Goal: Task Accomplishment & Management: Manage account settings

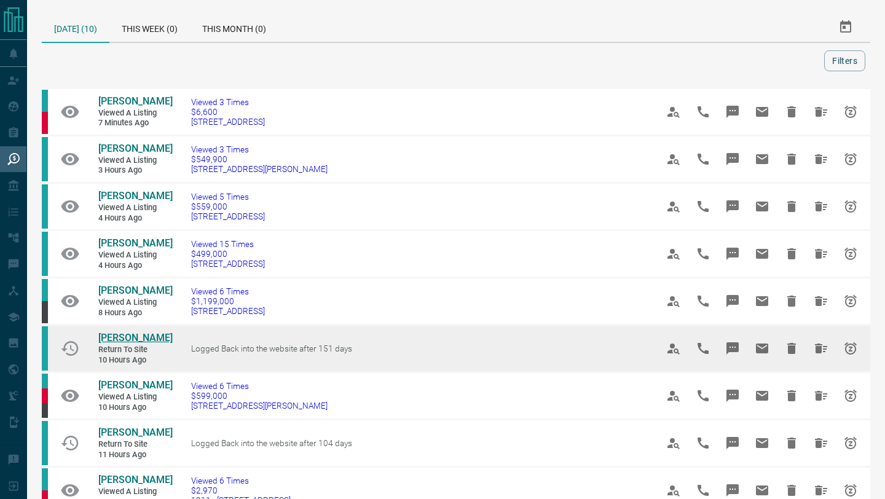
click at [152, 337] on span "[PERSON_NAME]" at bounding box center [135, 338] width 74 height 12
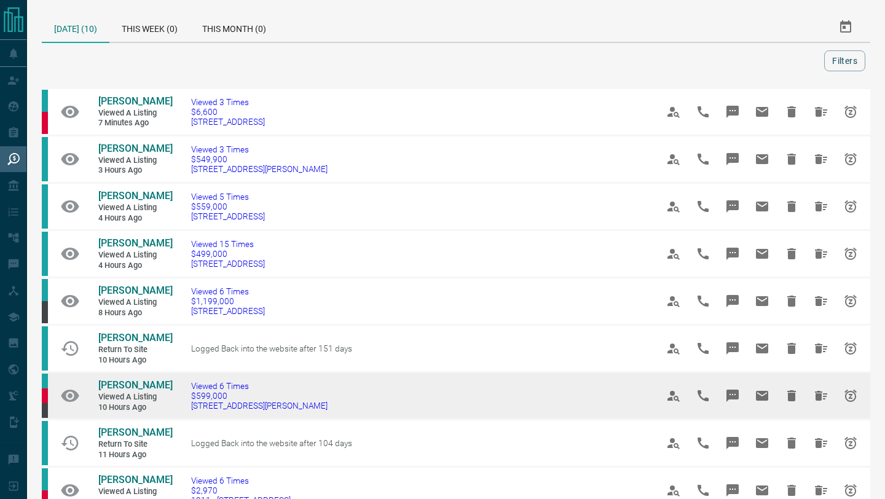
scroll to position [45, 0]
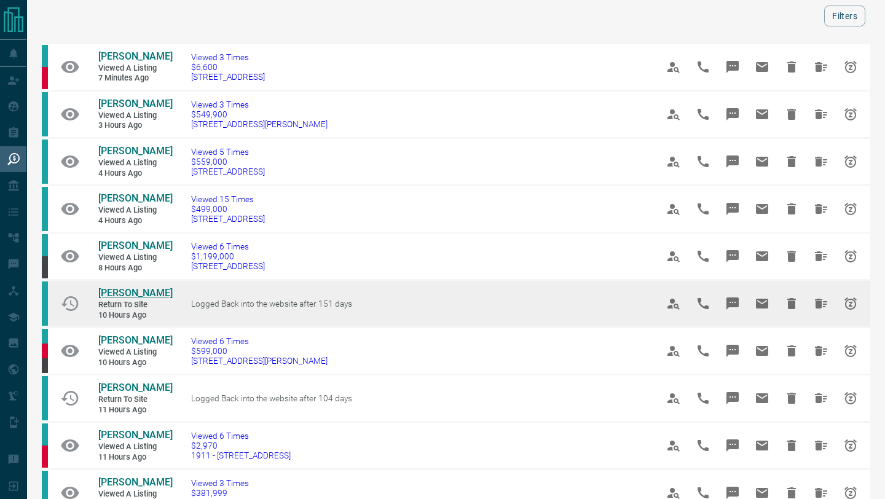
click at [131, 292] on span "[PERSON_NAME]" at bounding box center [135, 293] width 74 height 12
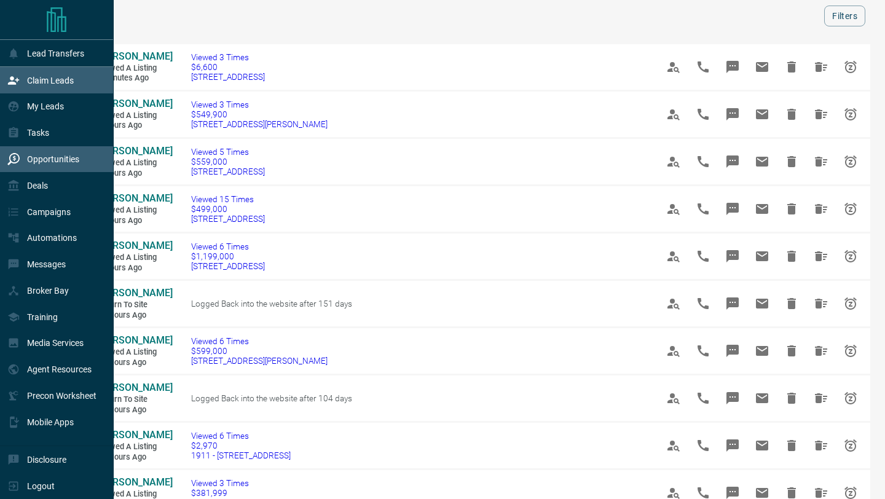
click at [13, 80] on icon at bounding box center [13, 80] width 12 height 12
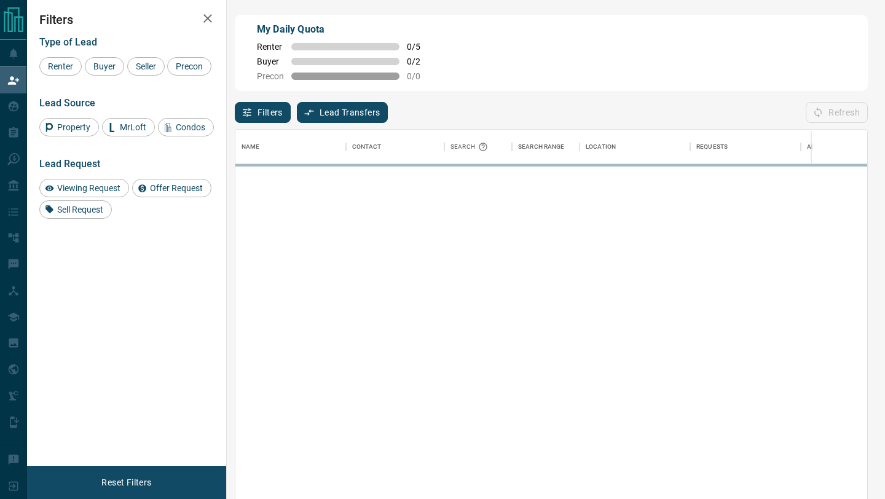
scroll to position [379, 632]
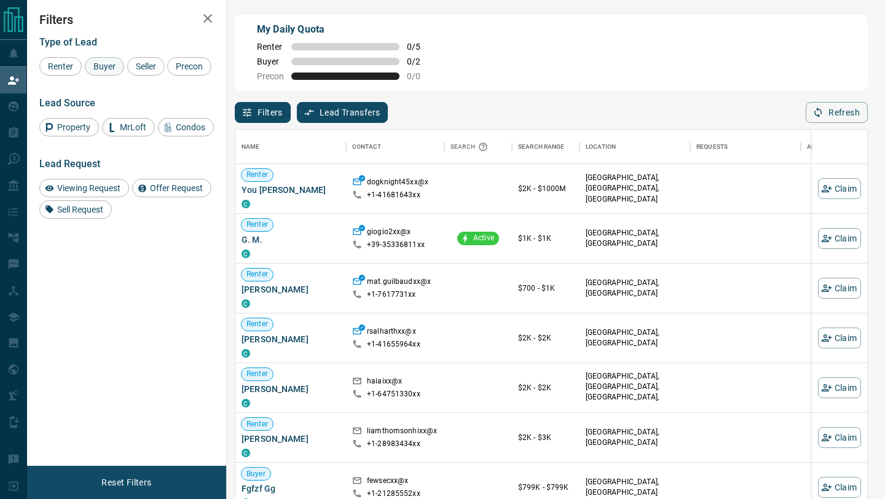
click at [114, 63] on span "Buyer" at bounding box center [104, 66] width 31 height 10
click at [134, 64] on span "Seller" at bounding box center [145, 66] width 29 height 10
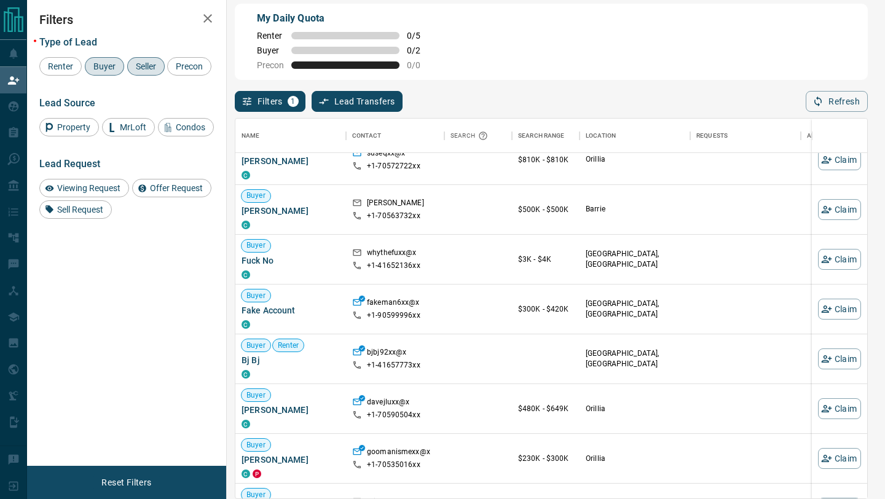
scroll to position [0, 0]
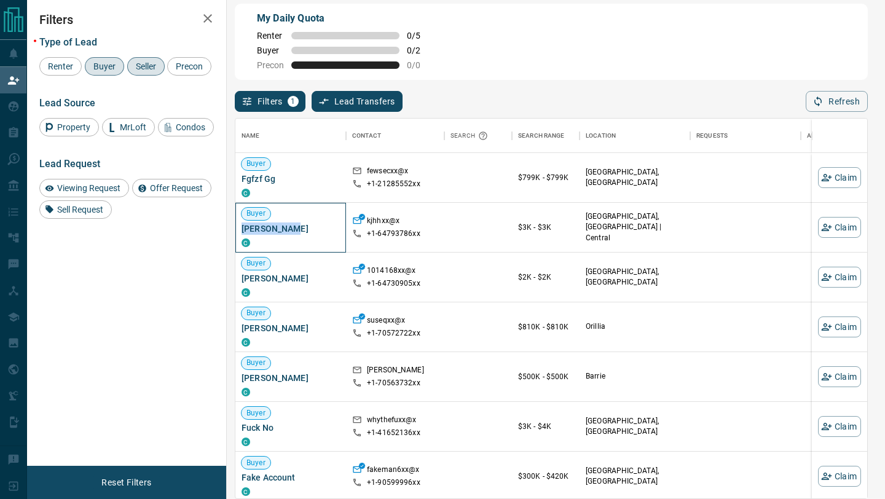
drag, startPoint x: 295, startPoint y: 229, endPoint x: 238, endPoint y: 231, distance: 56.6
click at [238, 231] on div "Buyer [PERSON_NAME]" at bounding box center [290, 228] width 111 height 50
copy span "[PERSON_NAME]"
click at [827, 103] on button "Refresh" at bounding box center [837, 101] width 62 height 21
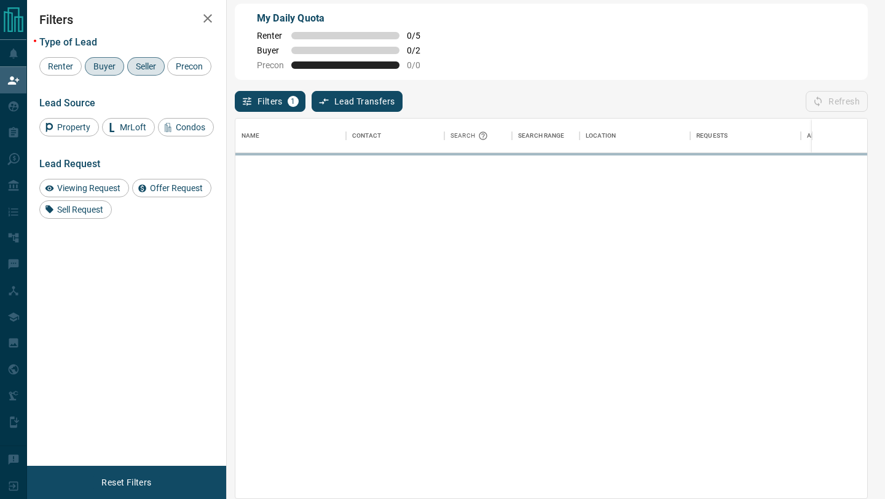
scroll to position [379, 632]
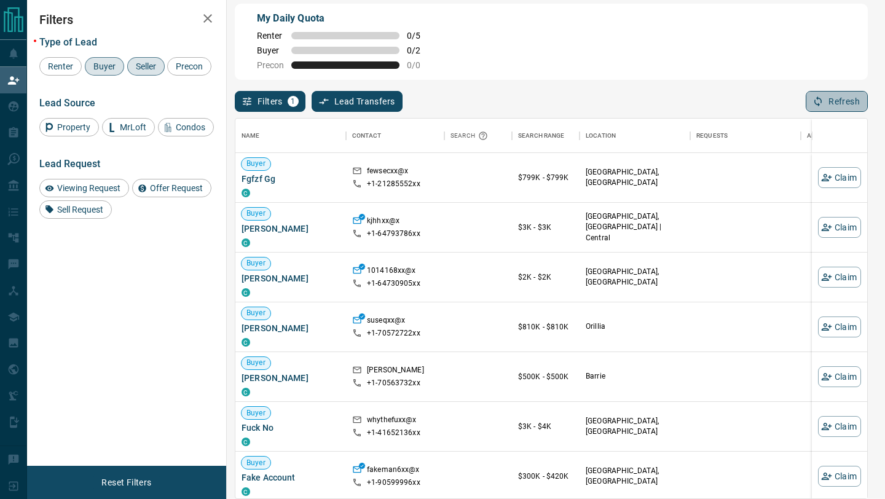
click at [827, 103] on button "Refresh" at bounding box center [837, 101] width 62 height 21
click at [169, 197] on div "Viewing Request Offer Request Sell Request" at bounding box center [126, 199] width 175 height 40
click at [168, 193] on div "Offer Request" at bounding box center [171, 188] width 79 height 18
click at [98, 193] on div "Viewing Request" at bounding box center [84, 188] width 90 height 18
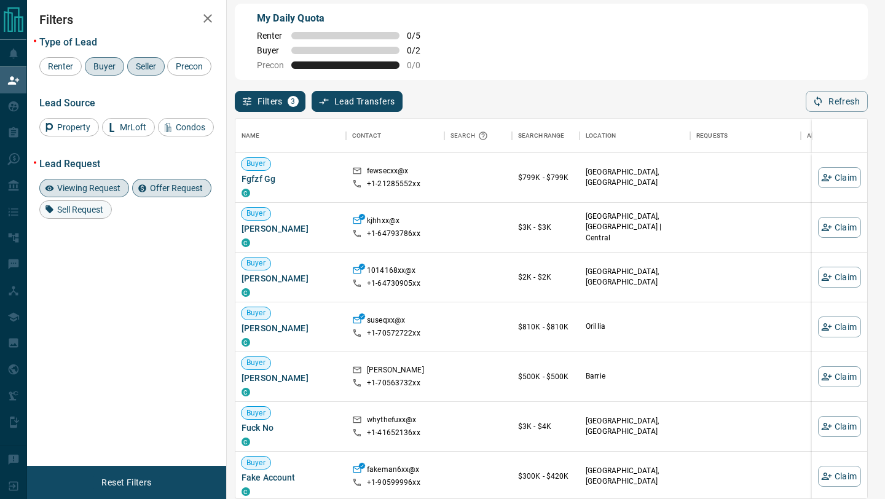
click at [95, 210] on span "Sell Request" at bounding box center [80, 210] width 55 height 10
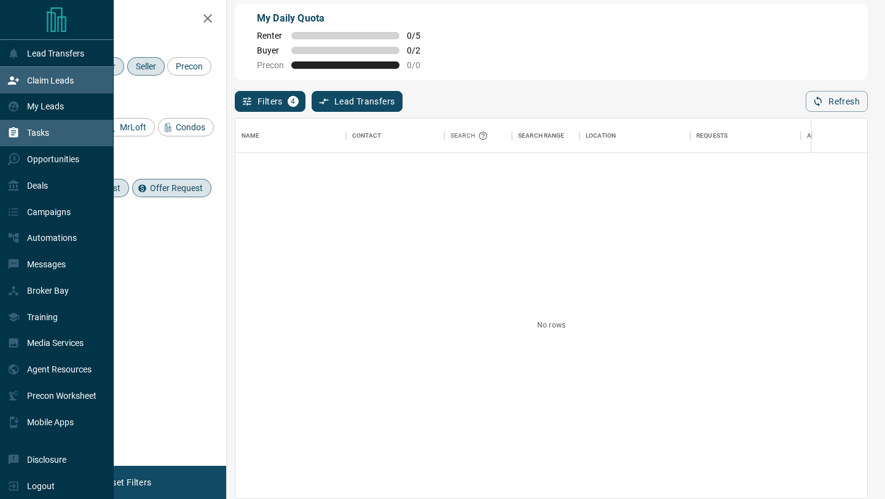
click at [4, 120] on div "Tasks" at bounding box center [57, 133] width 114 height 26
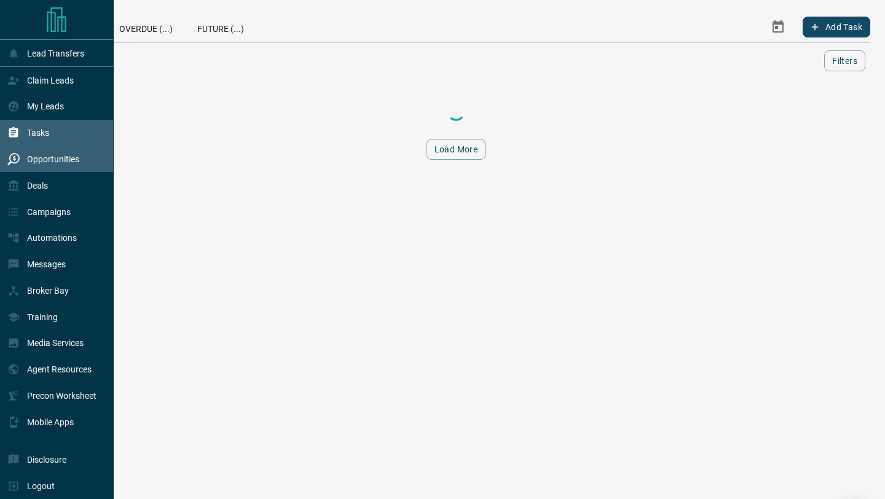
click at [15, 149] on div "Opportunities" at bounding box center [57, 159] width 114 height 26
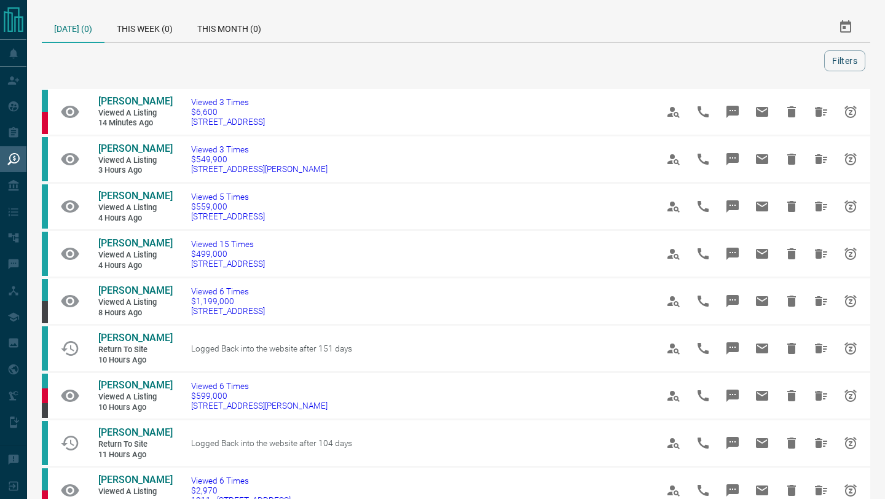
click at [364, 62] on div at bounding box center [435, 60] width 777 height 21
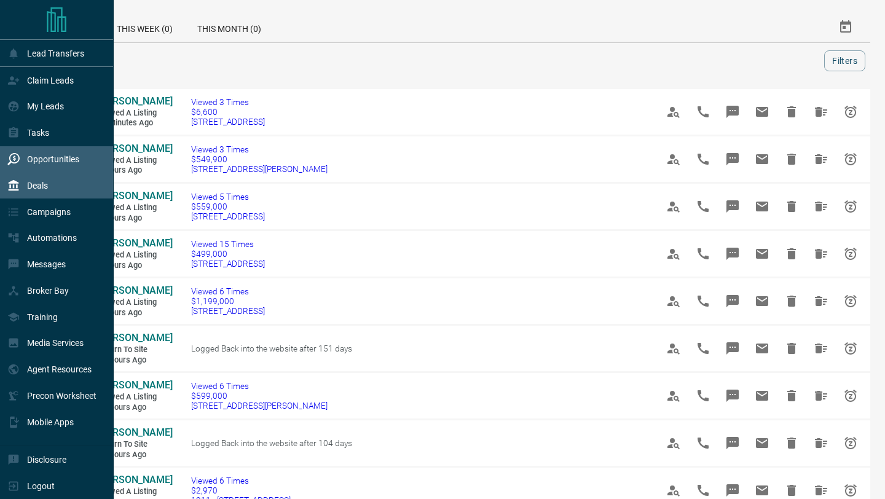
click at [18, 184] on icon at bounding box center [13, 185] width 12 height 12
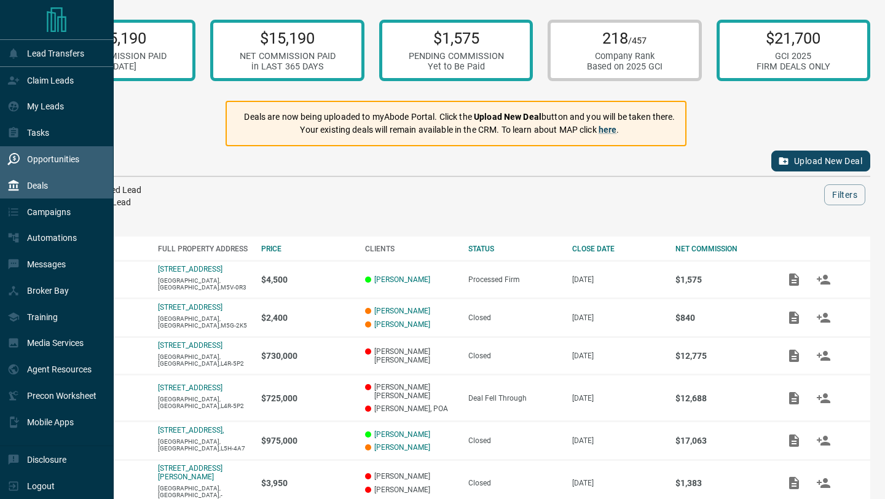
click at [16, 160] on icon at bounding box center [13, 159] width 12 height 12
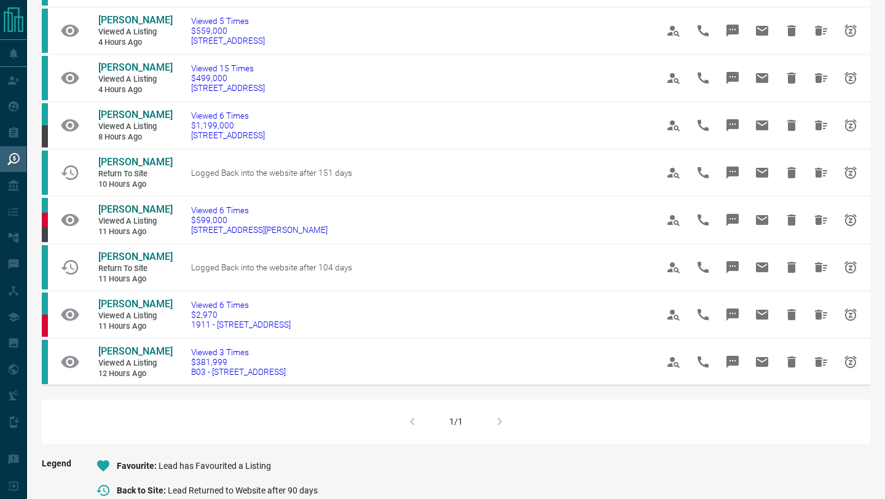
scroll to position [187, 0]
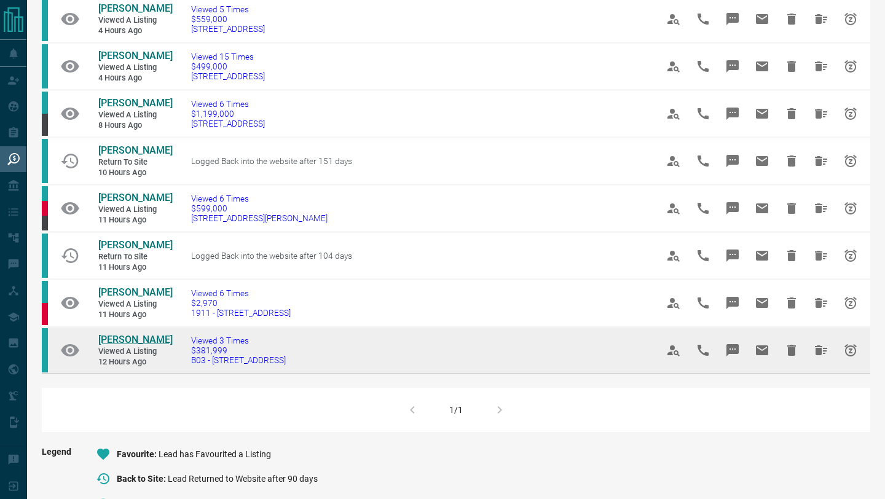
click at [147, 339] on span "[PERSON_NAME]" at bounding box center [135, 340] width 74 height 12
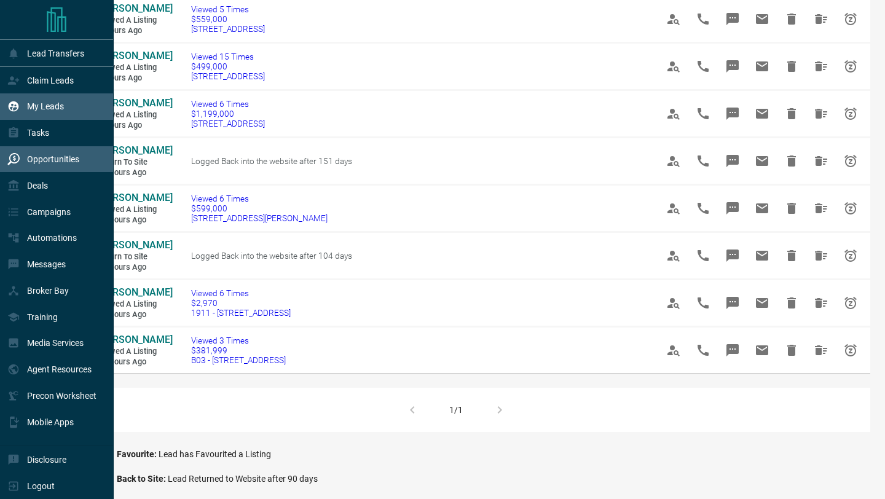
click at [17, 103] on icon at bounding box center [13, 106] width 12 height 12
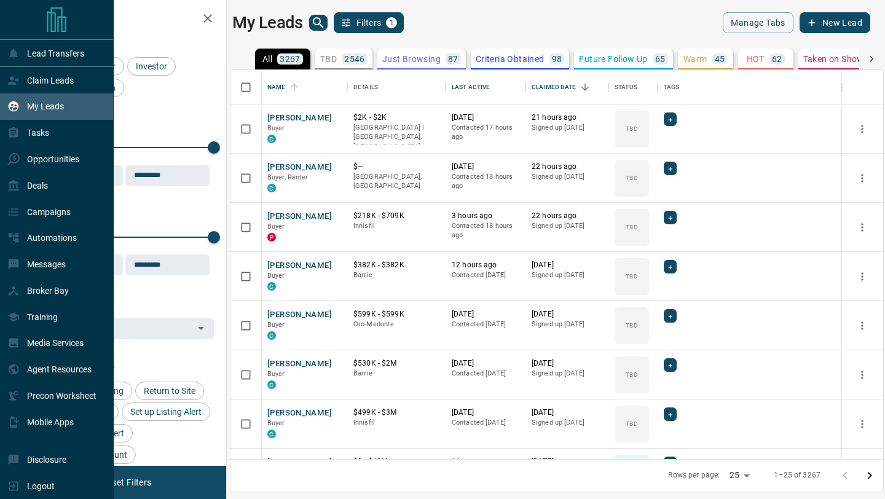
scroll to position [389, 653]
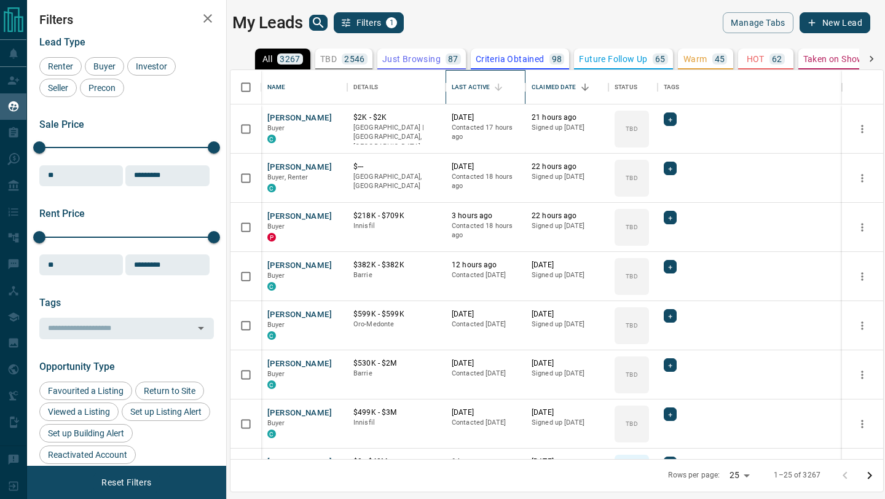
click at [481, 81] on div "Last Active" at bounding box center [471, 87] width 38 height 34
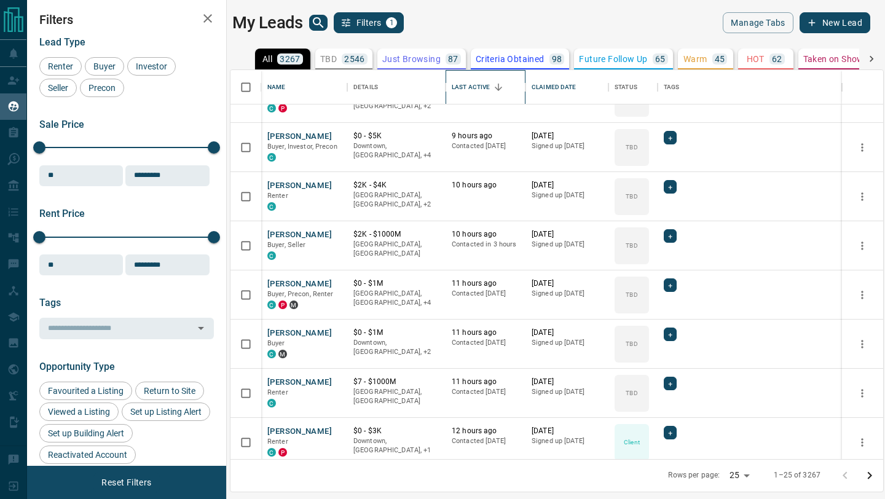
scroll to position [780, 0]
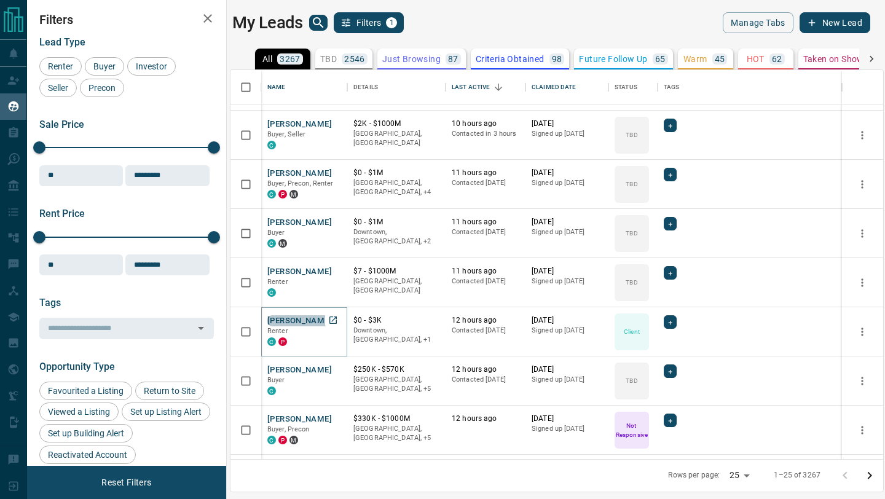
click at [305, 320] on button "[PERSON_NAME]" at bounding box center [299, 321] width 65 height 12
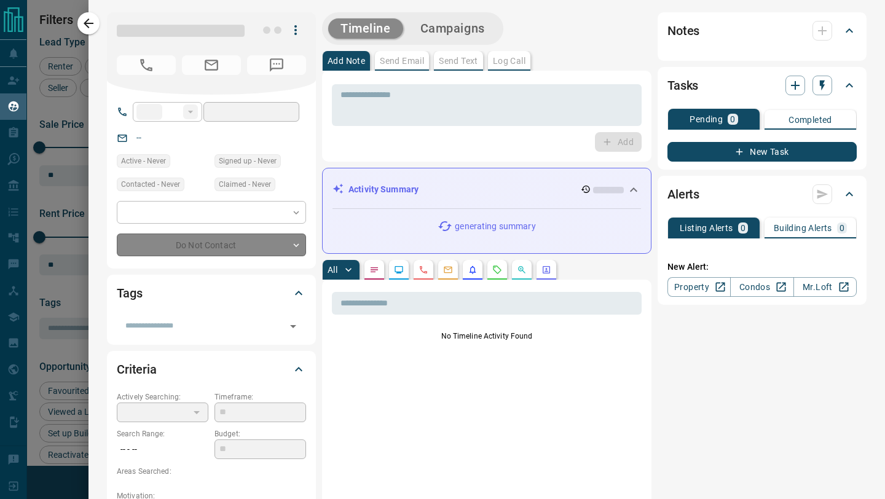
type input "**"
type input "**********"
type input "**"
type input "*******"
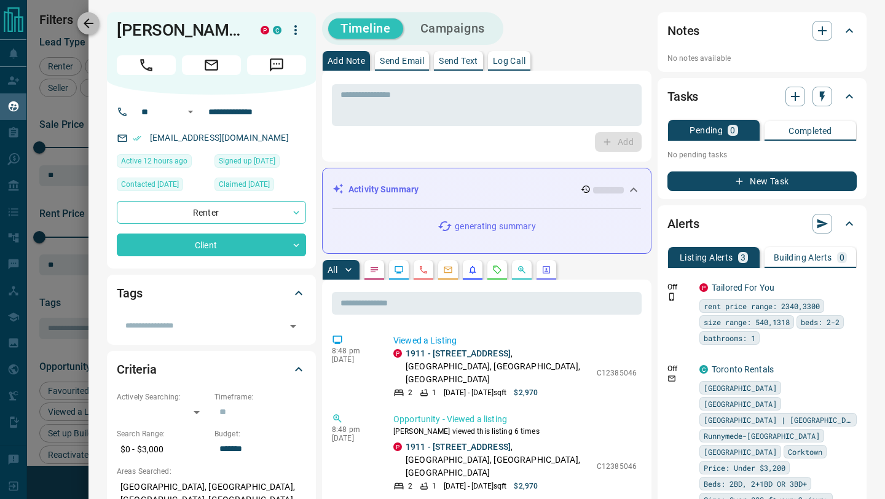
click at [89, 18] on icon "button" at bounding box center [88, 23] width 15 height 15
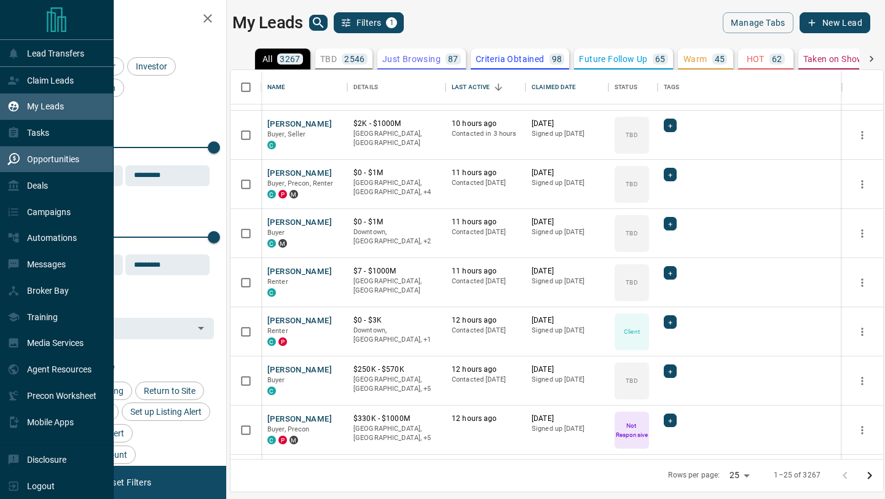
click at [12, 167] on div "Opportunities" at bounding box center [43, 159] width 72 height 20
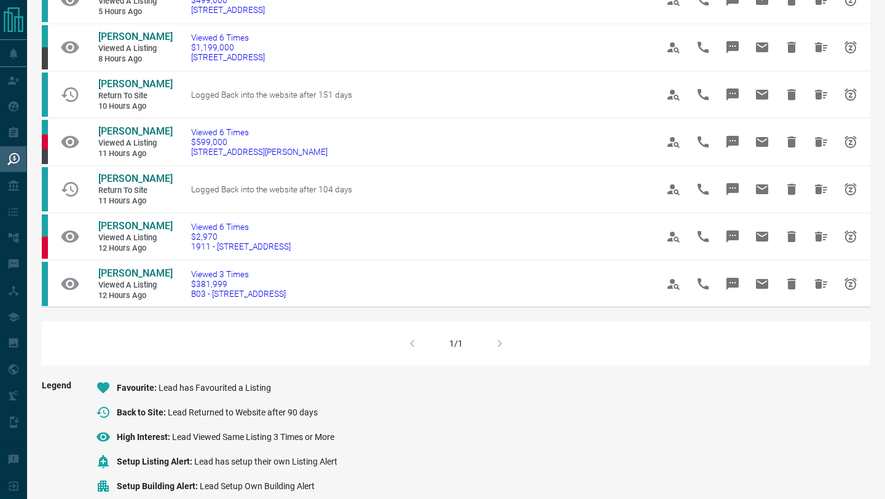
scroll to position [294, 0]
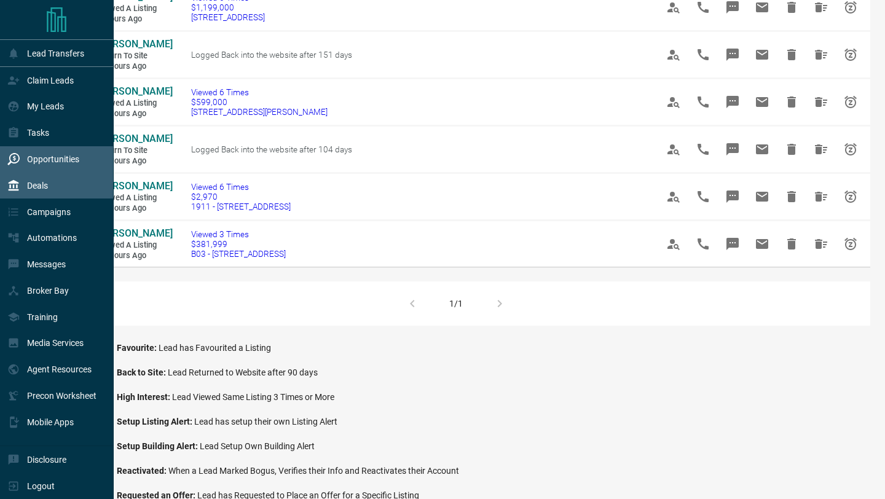
click at [2, 184] on div "Deals" at bounding box center [57, 185] width 114 height 26
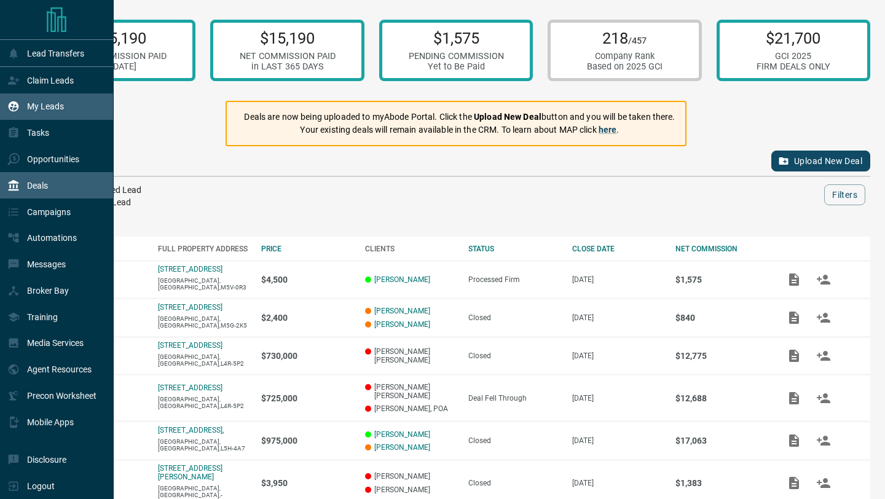
click at [12, 113] on div "My Leads" at bounding box center [35, 106] width 57 height 20
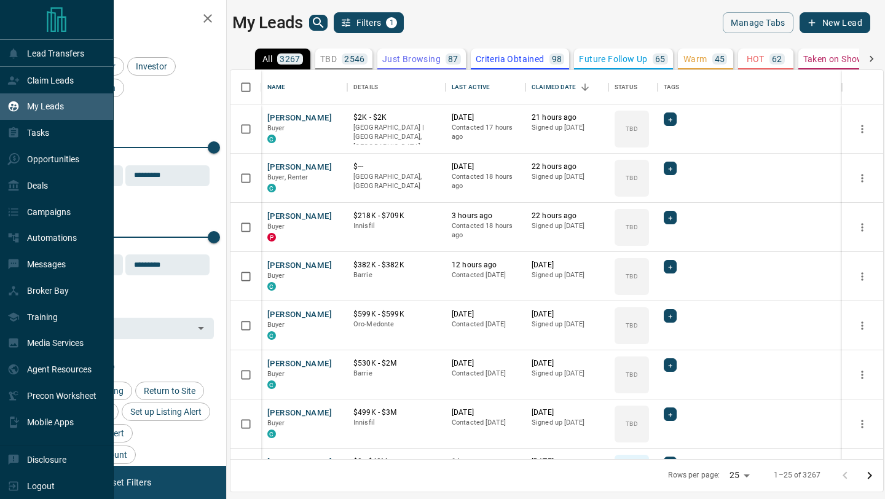
scroll to position [389, 653]
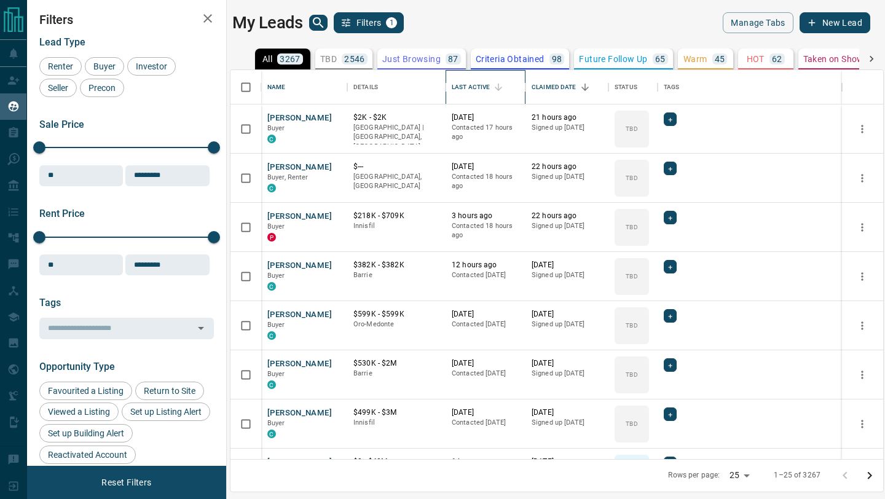
click at [474, 79] on div "Last Active" at bounding box center [471, 87] width 38 height 34
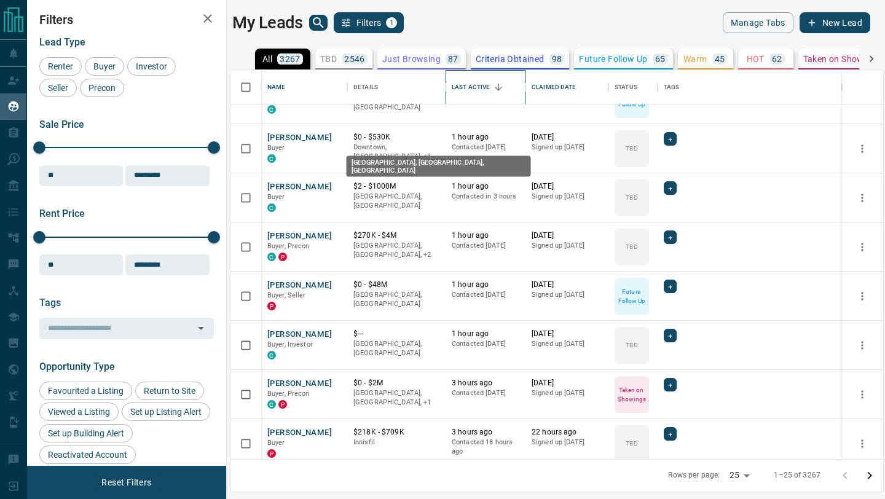
scroll to position [329, 0]
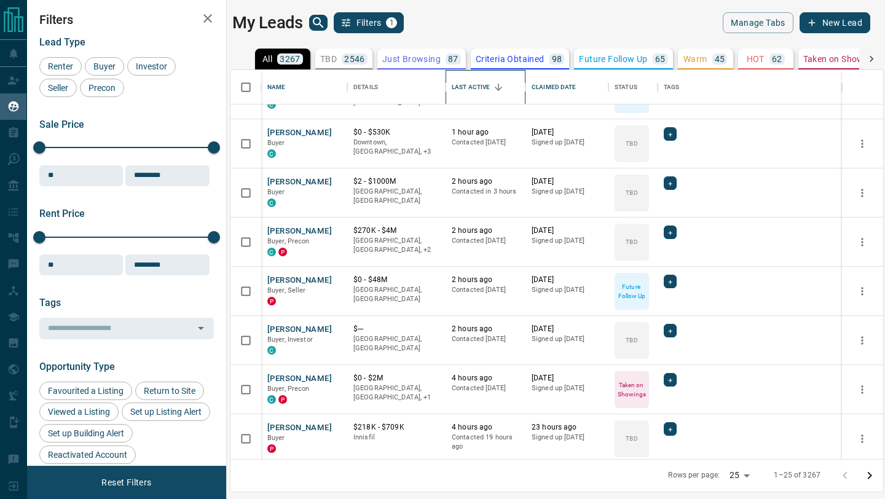
click at [485, 84] on div "Last Active" at bounding box center [471, 87] width 38 height 34
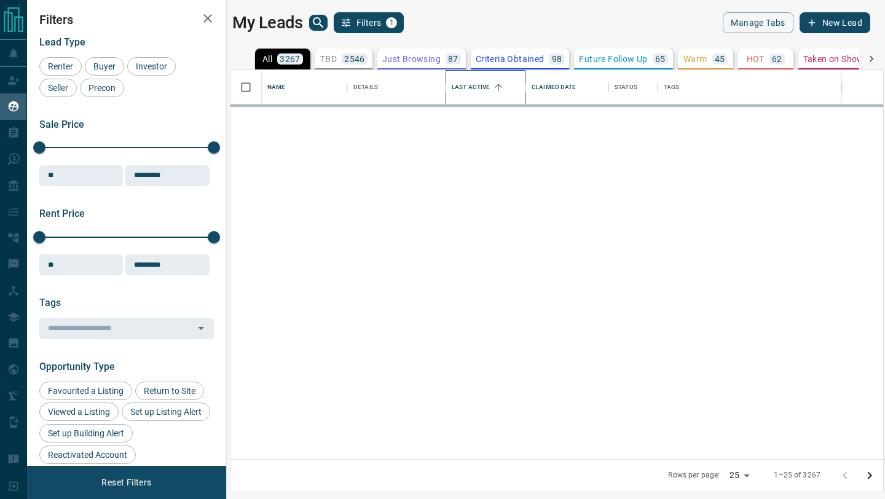
scroll to position [0, 0]
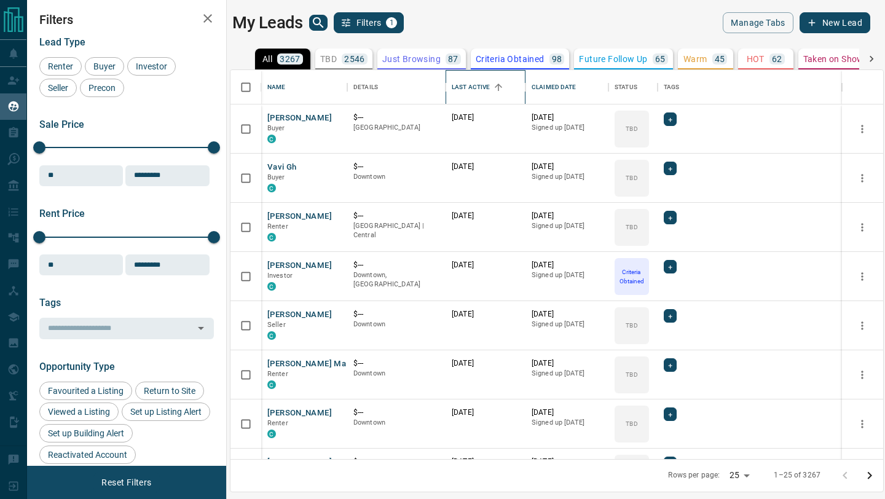
click at [474, 79] on div "Last Active" at bounding box center [471, 87] width 38 height 34
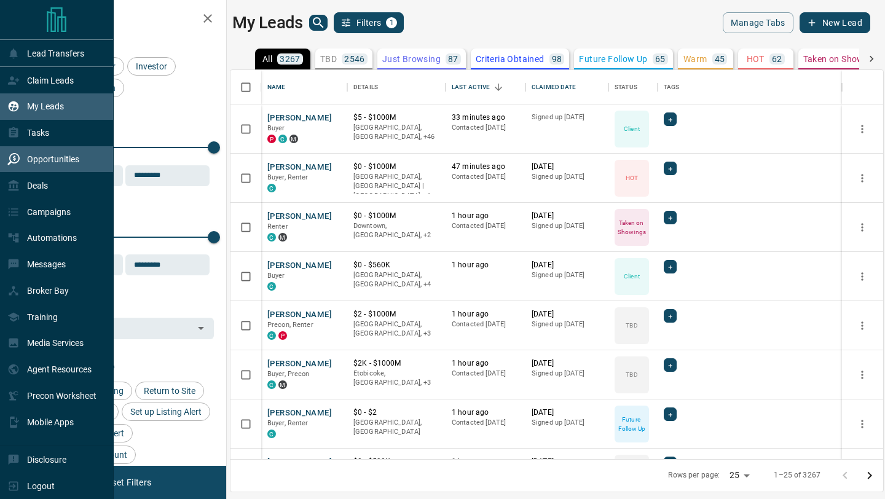
click at [14, 157] on icon at bounding box center [14, 158] width 3 height 6
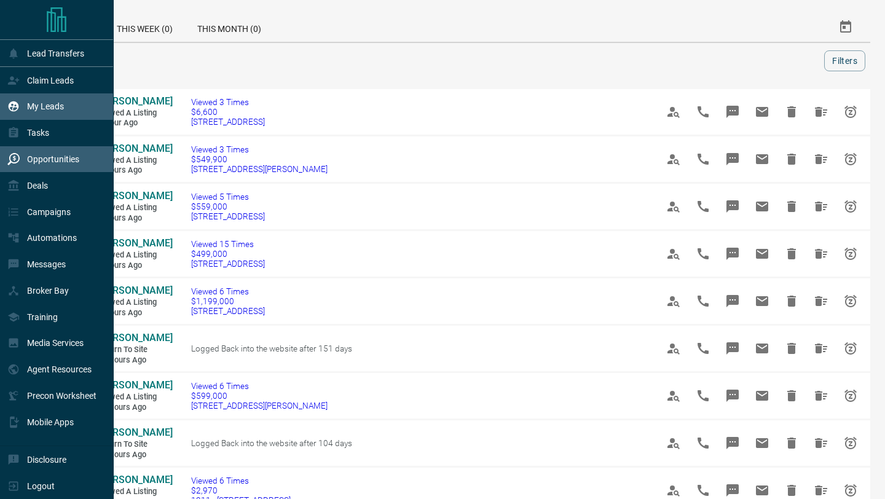
click at [22, 103] on div "My Leads" at bounding box center [35, 106] width 57 height 20
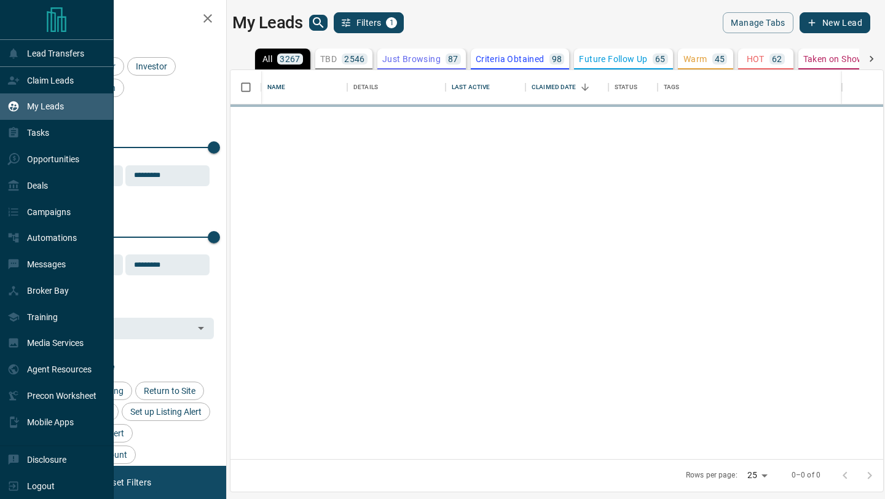
scroll to position [389, 653]
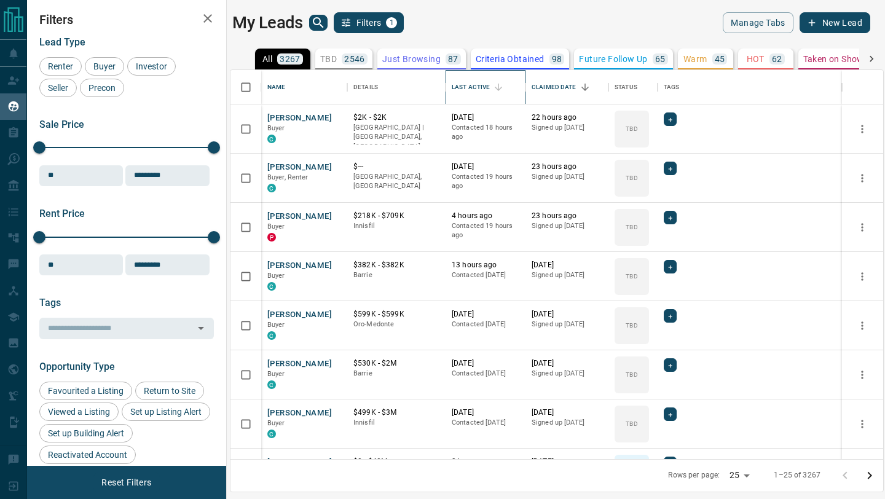
click at [466, 89] on div "Last Active" at bounding box center [471, 87] width 38 height 34
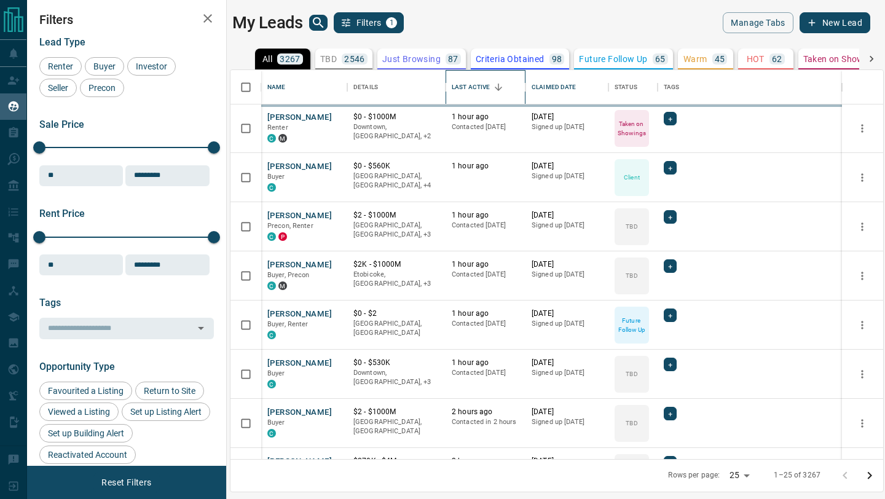
scroll to position [0, 0]
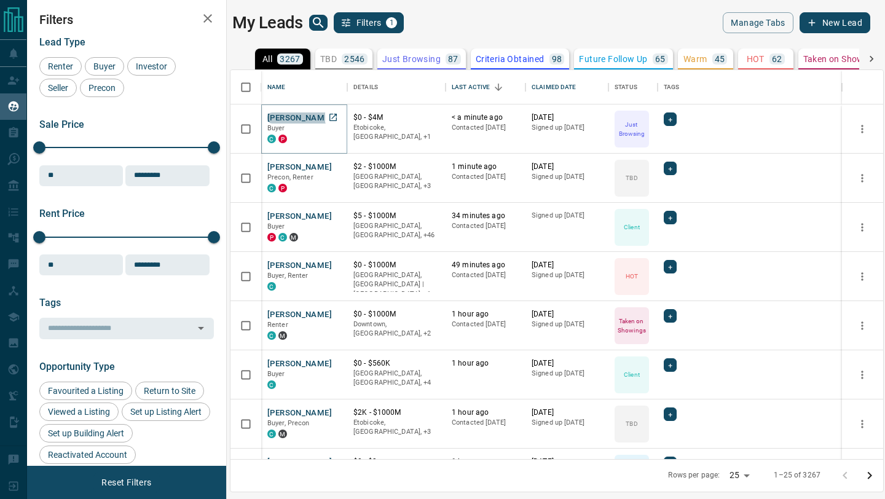
click at [288, 119] on button "[PERSON_NAME]" at bounding box center [299, 118] width 65 height 12
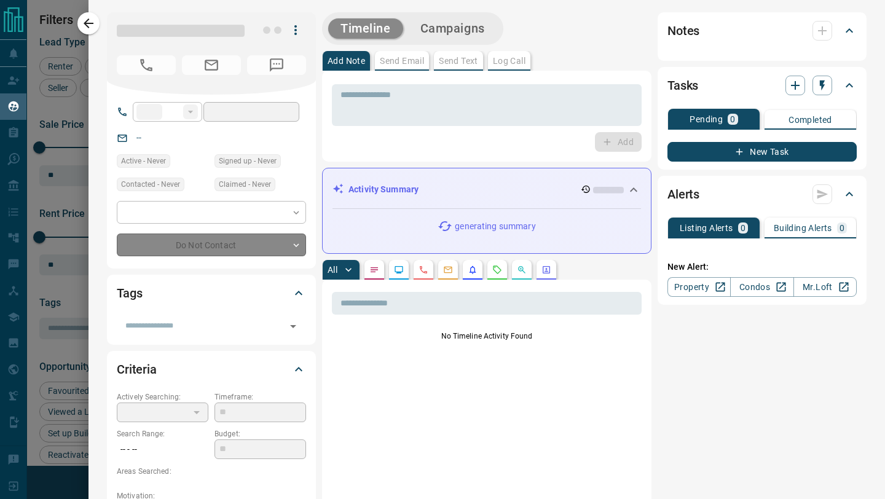
type input "**"
type input "**********"
type input "*"
type input "*********"
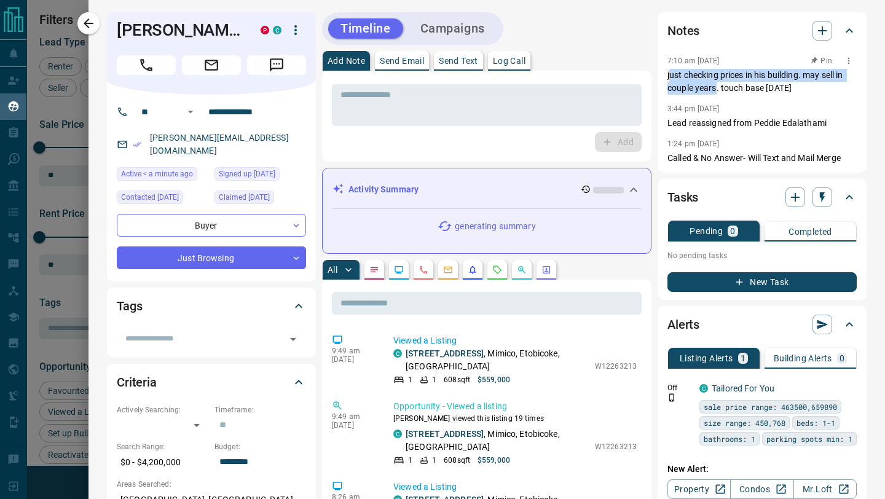
drag, startPoint x: 669, startPoint y: 78, endPoint x: 716, endPoint y: 92, distance: 48.6
click at [716, 92] on p "just checking prices in his building. may sell in couple years. touch base [DAT…" at bounding box center [761, 82] width 189 height 26
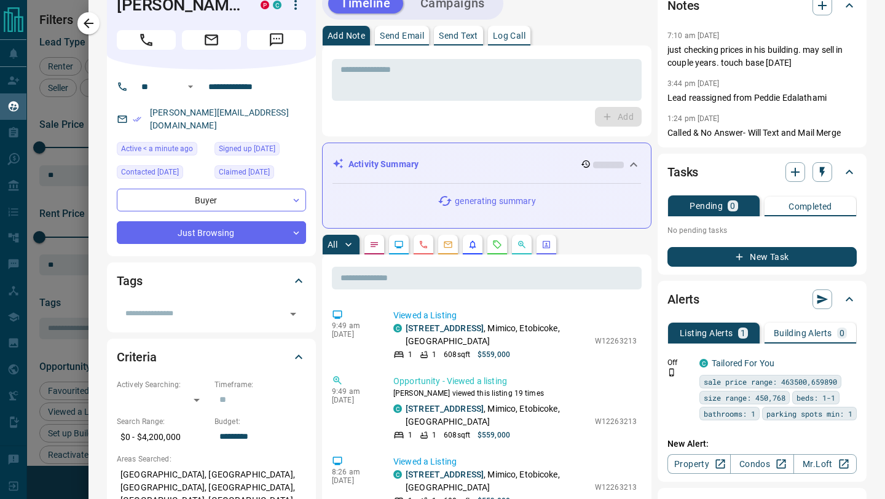
scroll to position [32, 0]
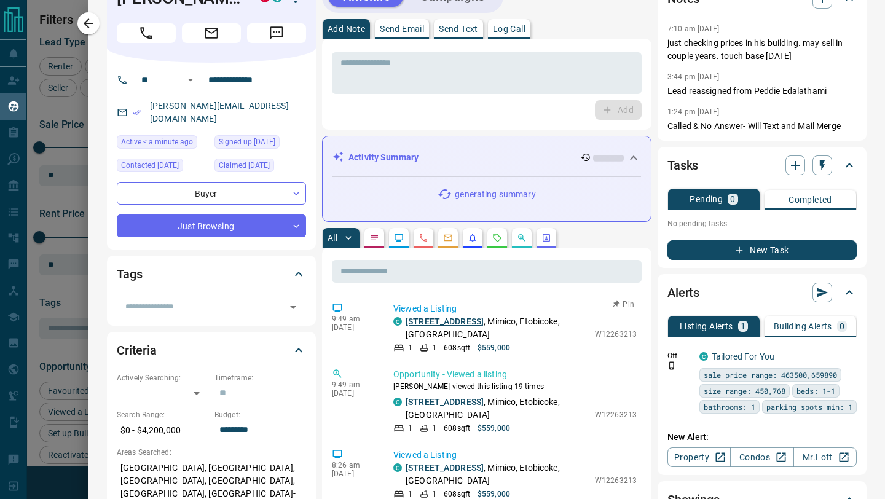
click at [463, 320] on link "[STREET_ADDRESS]" at bounding box center [445, 321] width 78 height 10
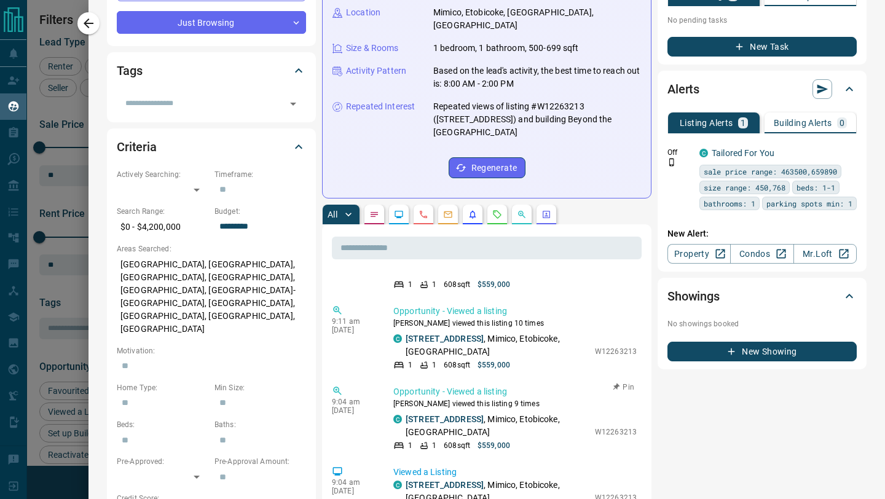
scroll to position [2128, 0]
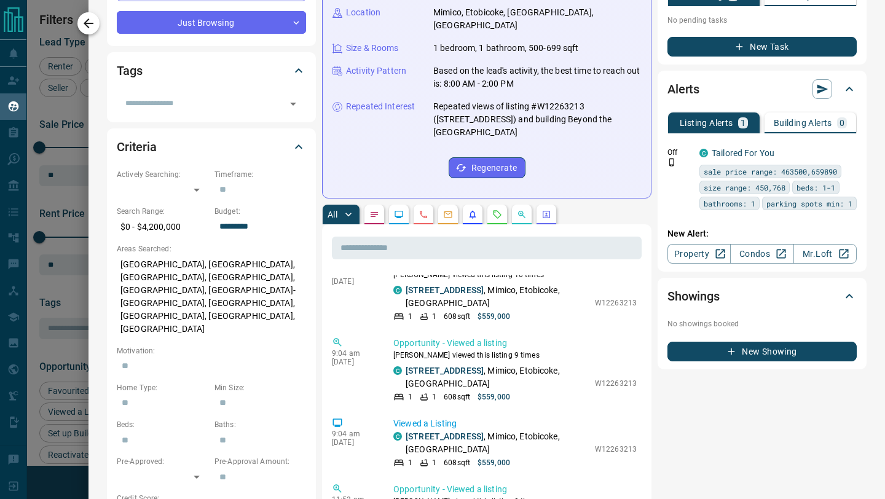
click at [95, 21] on icon "button" at bounding box center [88, 23] width 15 height 15
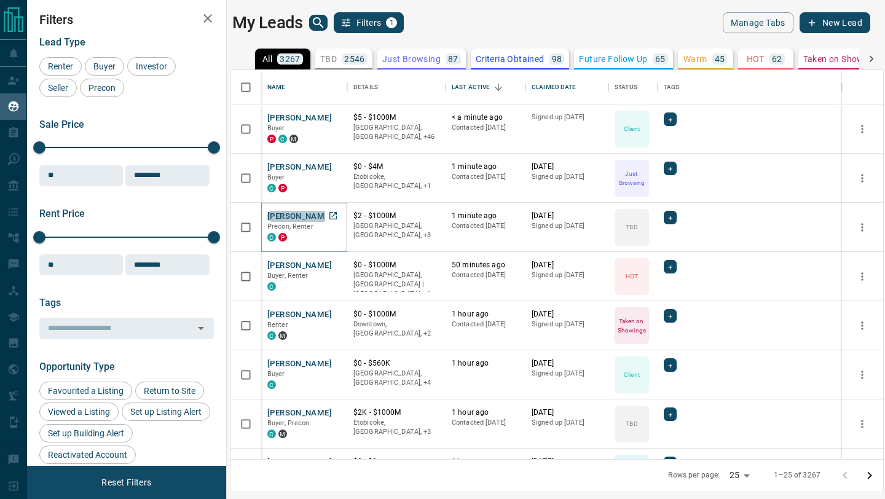
click at [296, 213] on button "[PERSON_NAME]" at bounding box center [299, 217] width 65 height 12
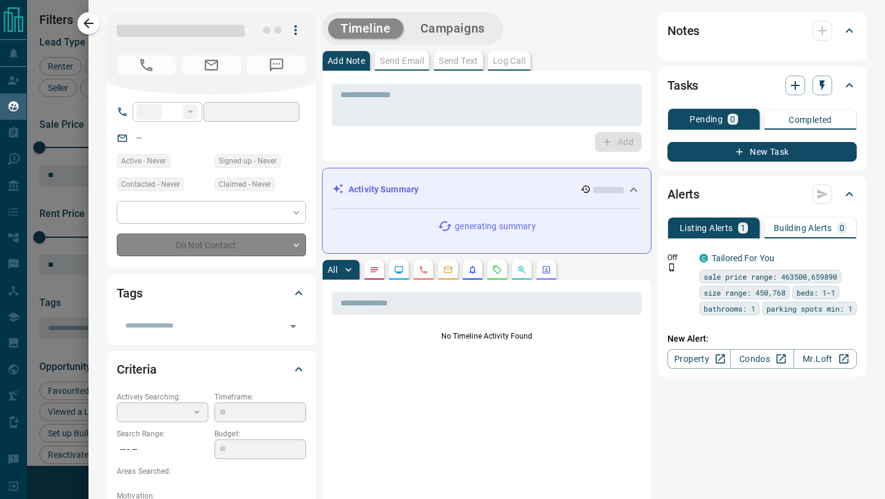
type input "**"
type input "**********"
type input "**"
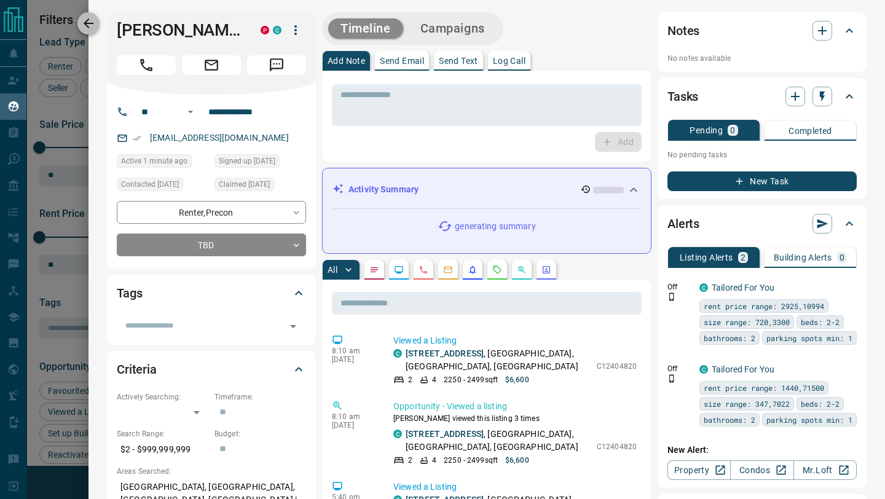
click at [94, 22] on icon "button" at bounding box center [88, 23] width 15 height 15
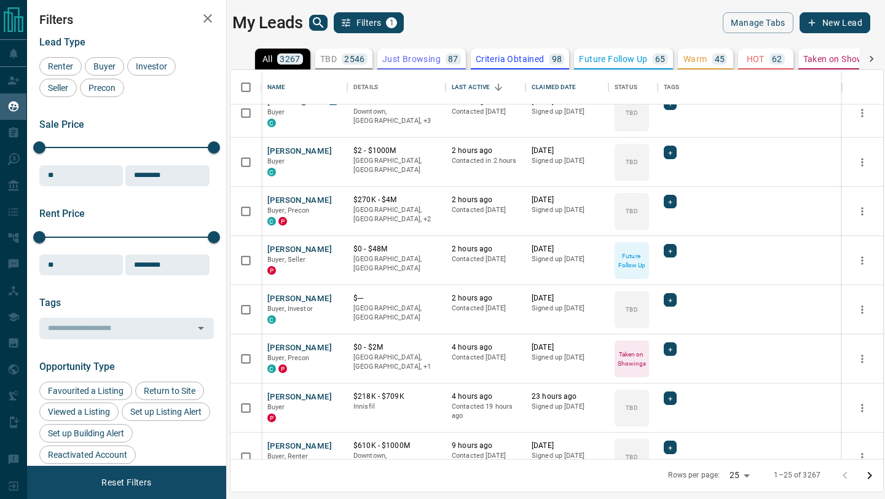
scroll to position [497, 0]
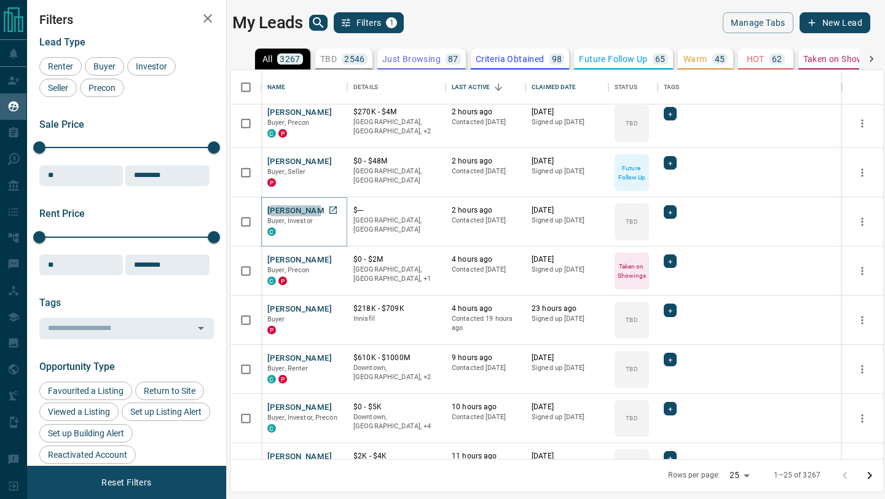
click at [294, 211] on button "[PERSON_NAME]" at bounding box center [299, 211] width 65 height 12
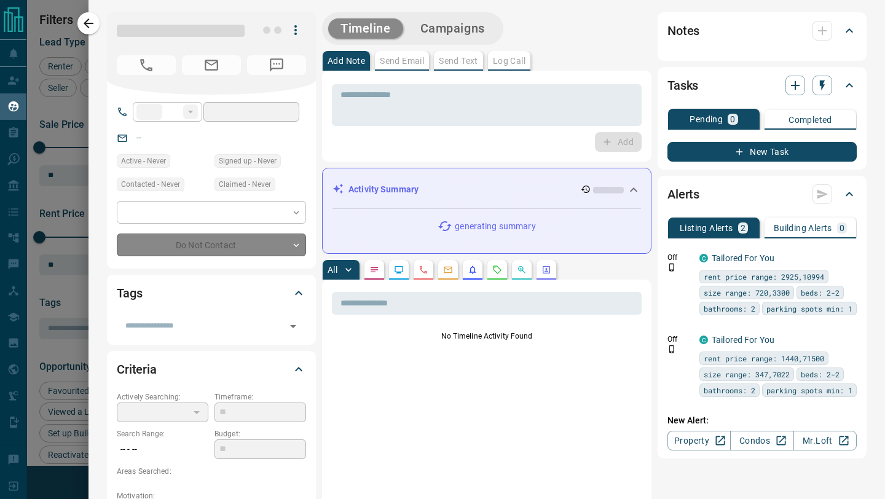
type input "**"
type input "**********"
type input "**"
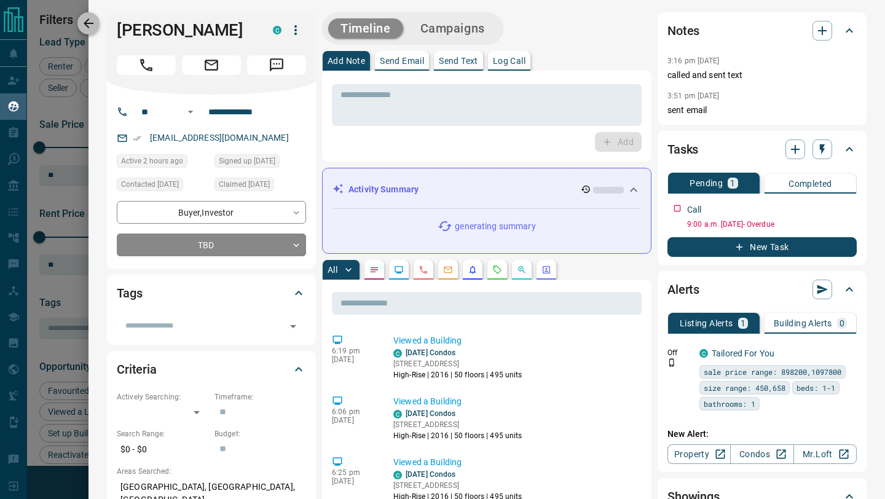
click at [89, 22] on icon "button" at bounding box center [88, 23] width 15 height 15
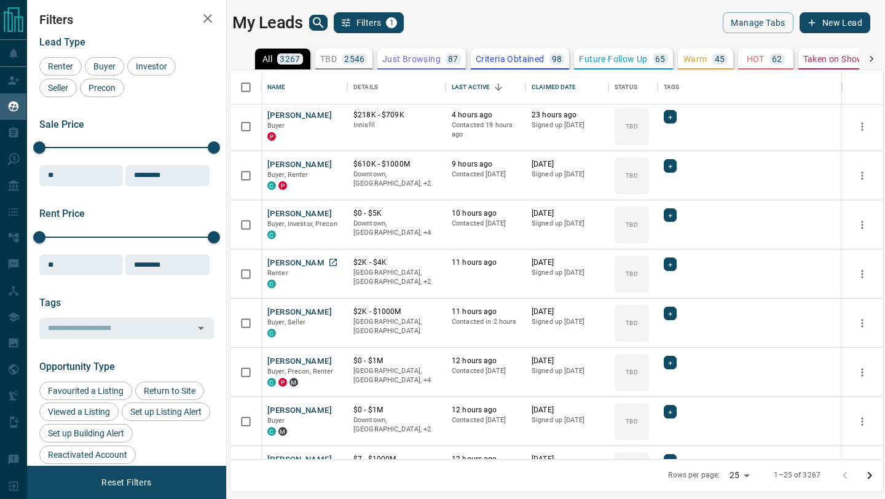
scroll to position [750, 0]
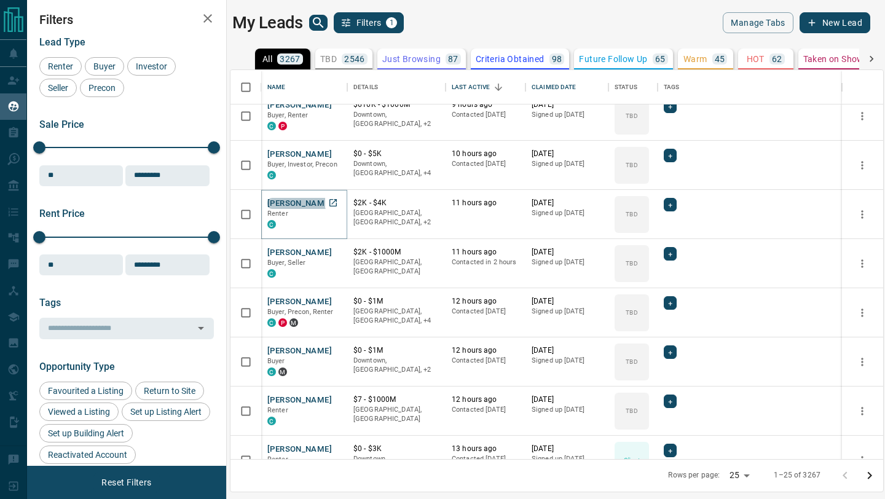
click at [297, 200] on button "[PERSON_NAME]" at bounding box center [299, 204] width 65 height 12
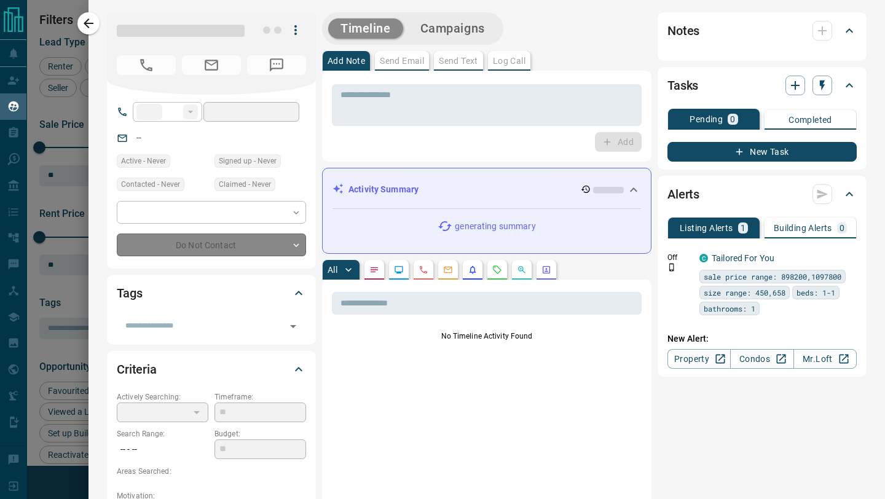
type input "**"
type input "**********"
type input "**"
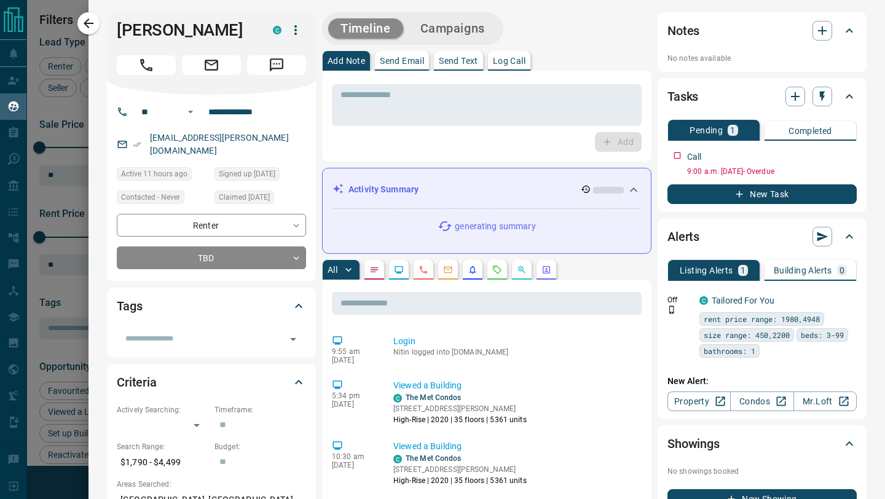
scroll to position [651, 0]
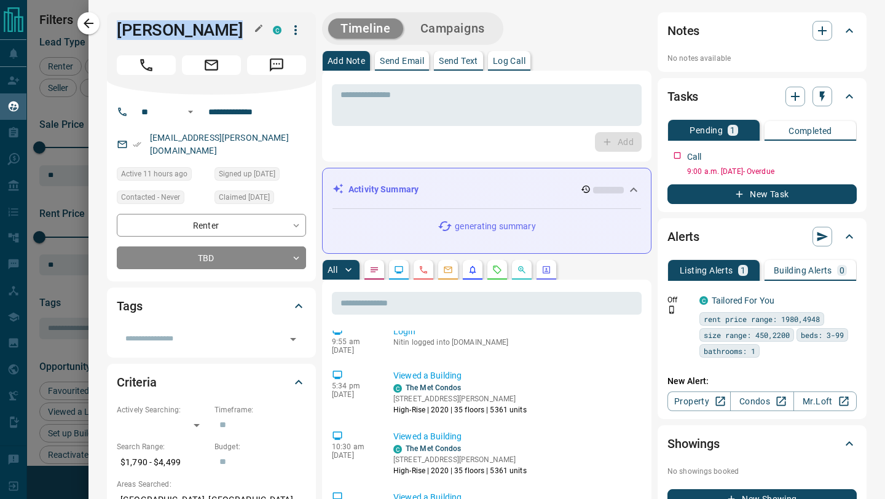
drag, startPoint x: 214, startPoint y: 29, endPoint x: 116, endPoint y: 28, distance: 97.7
click at [117, 28] on h1 "[PERSON_NAME]" at bounding box center [186, 30] width 138 height 20
copy h1 "[PERSON_NAME]"
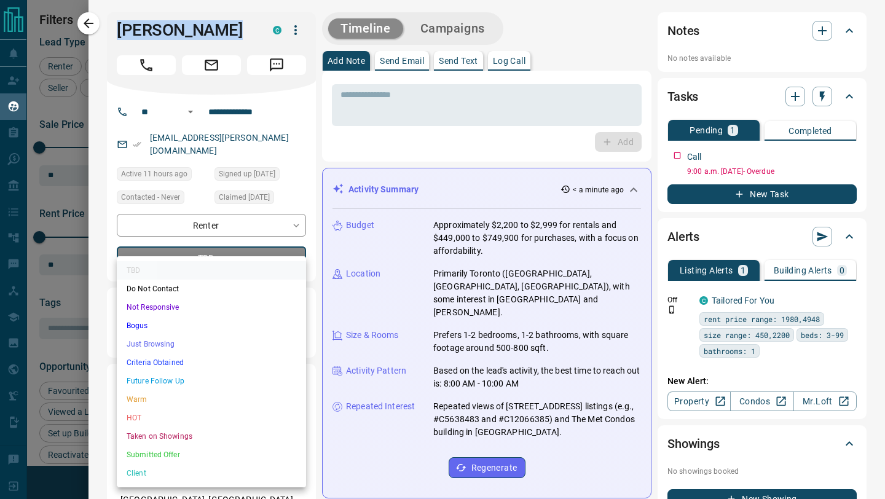
click at [295, 248] on body "Lead Transfers Claim Leads My Leads Tasks Opportunities Deals Campaigns Automat…" at bounding box center [442, 242] width 885 height 484
click at [296, 206] on div at bounding box center [442, 249] width 885 height 499
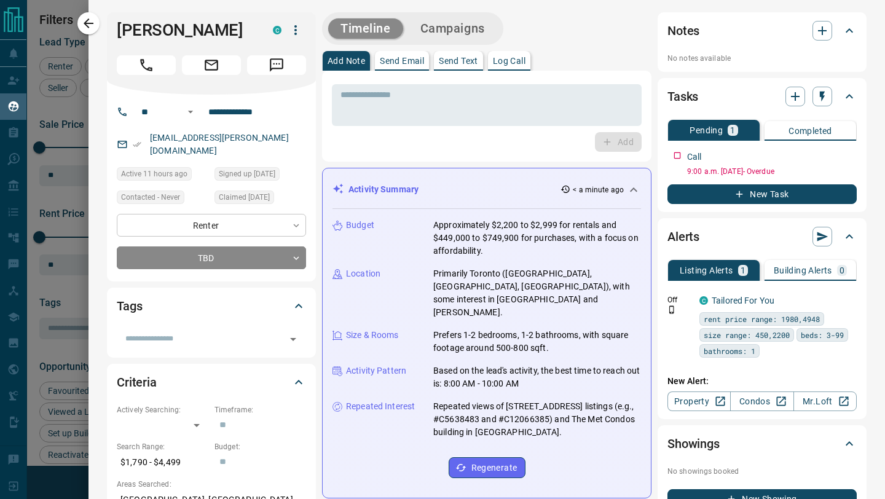
click at [292, 210] on body "Lead Transfers Claim Leads My Leads Tasks Opportunities Deals Campaigns Automat…" at bounding box center [442, 242] width 885 height 484
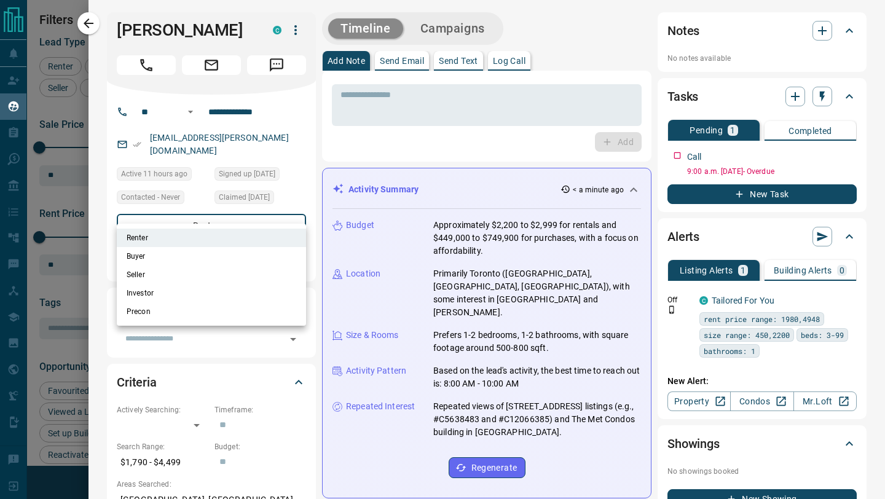
click at [320, 154] on div at bounding box center [442, 249] width 885 height 499
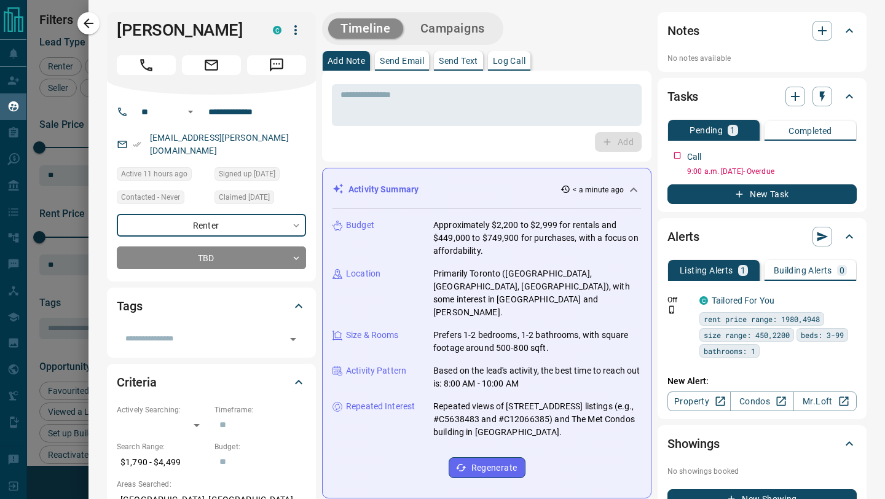
click at [296, 30] on icon "button" at bounding box center [295, 30] width 2 height 10
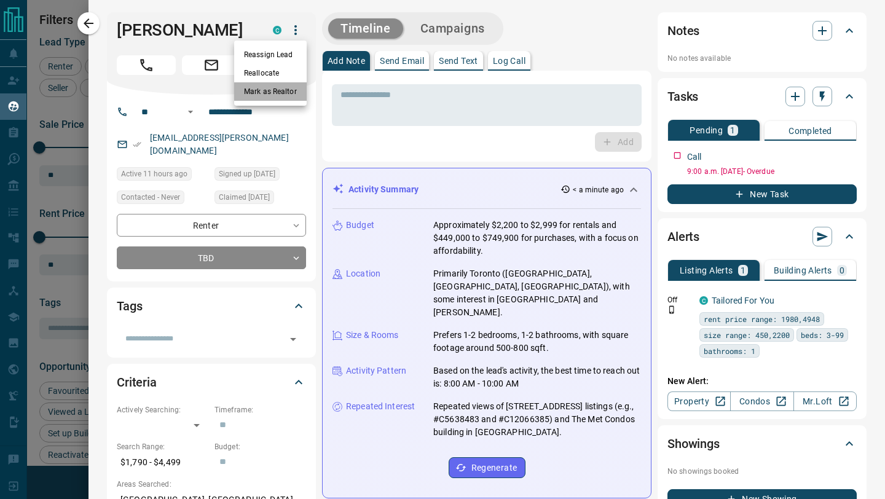
click at [281, 96] on li "Mark as Realtor" at bounding box center [270, 91] width 73 height 18
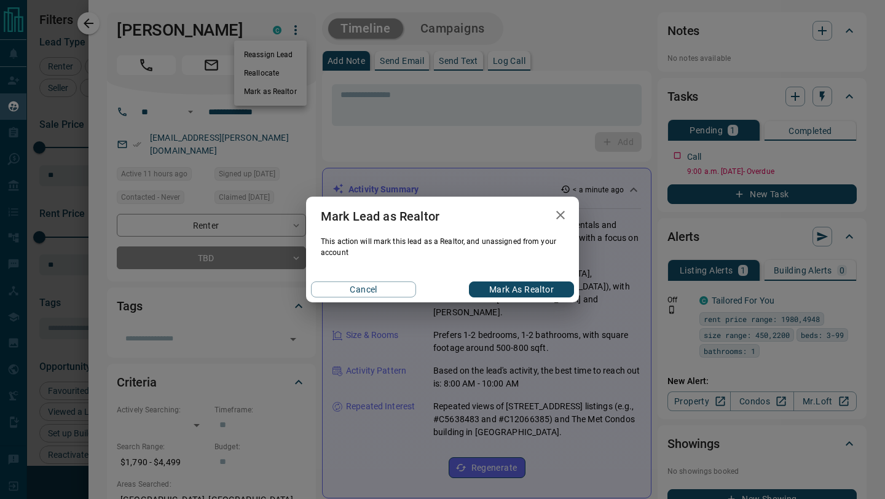
click at [513, 289] on button "Mark as Realtor" at bounding box center [521, 289] width 105 height 16
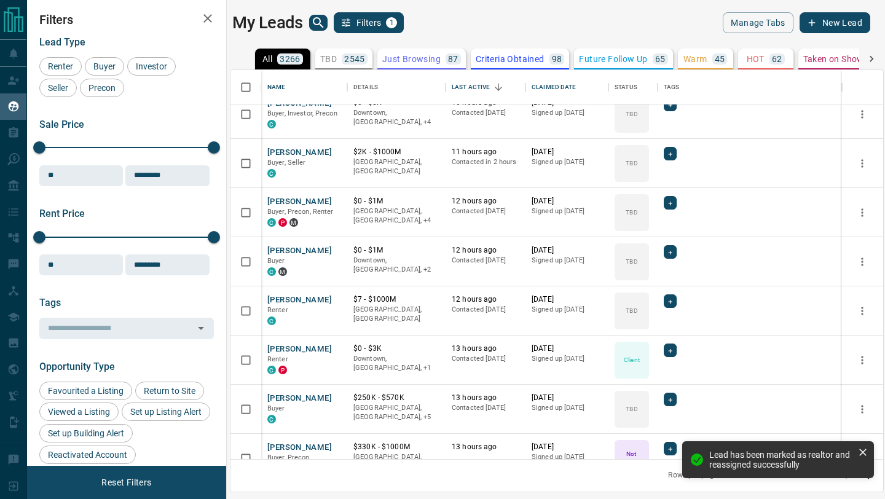
scroll to position [874, 0]
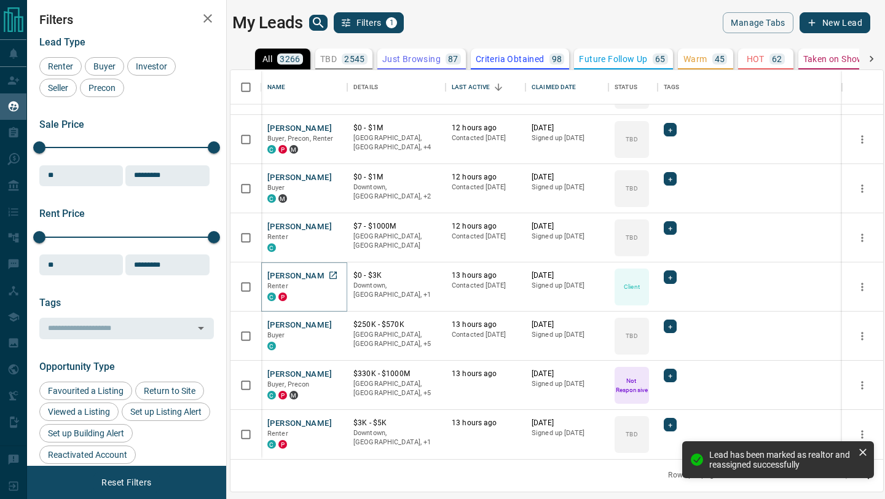
click at [302, 277] on button "[PERSON_NAME]" at bounding box center [299, 276] width 65 height 12
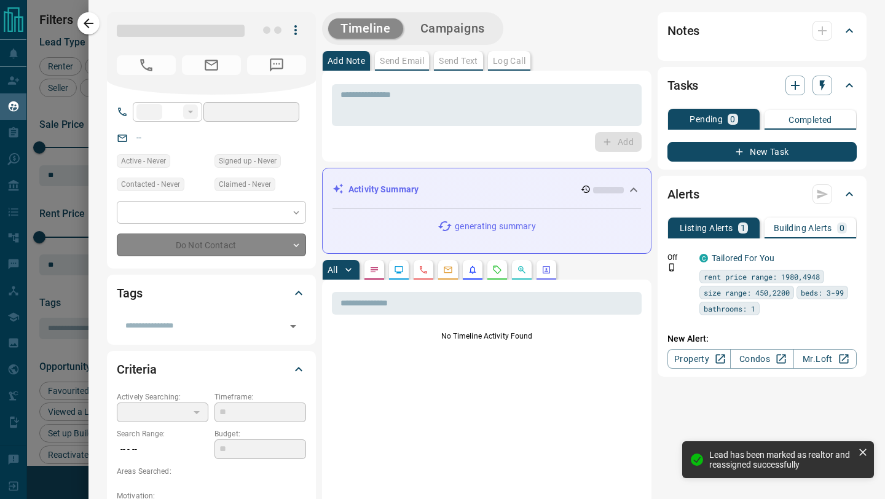
type input "**"
type input "**********"
type input "**"
type input "*******"
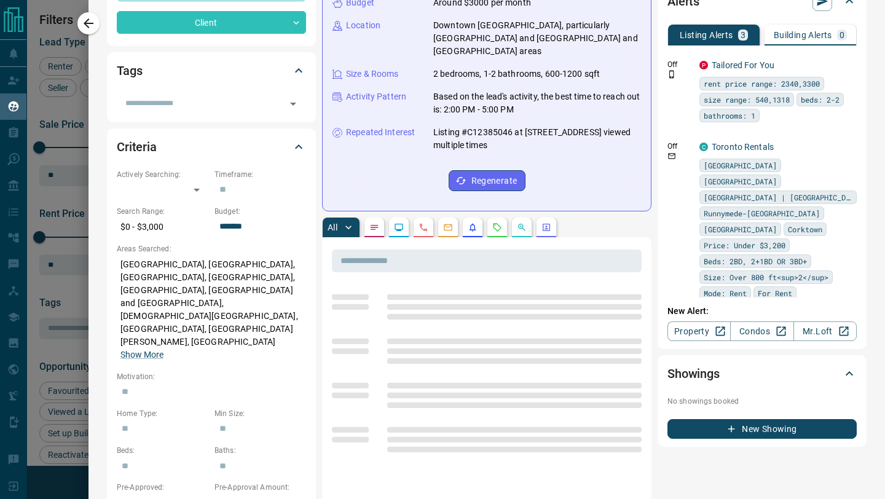
scroll to position [281, 0]
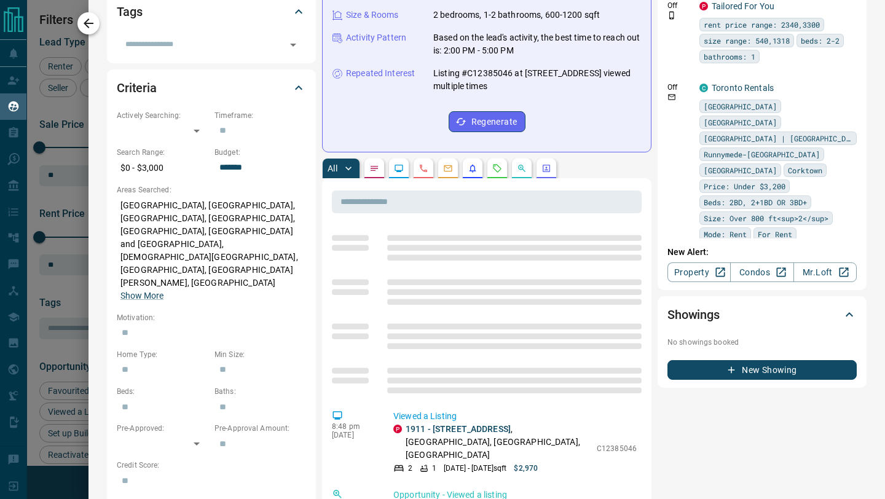
click at [85, 20] on icon "button" at bounding box center [88, 23] width 15 height 15
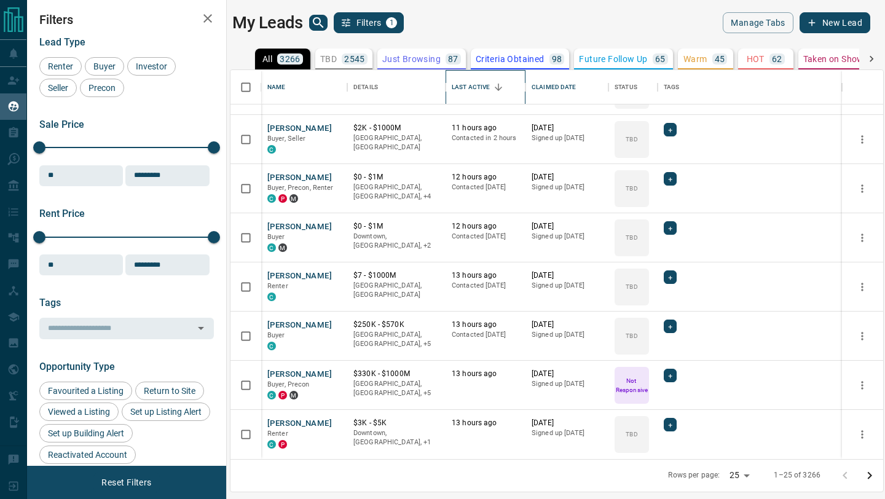
click at [493, 79] on div "Last Active" at bounding box center [498, 87] width 17 height 17
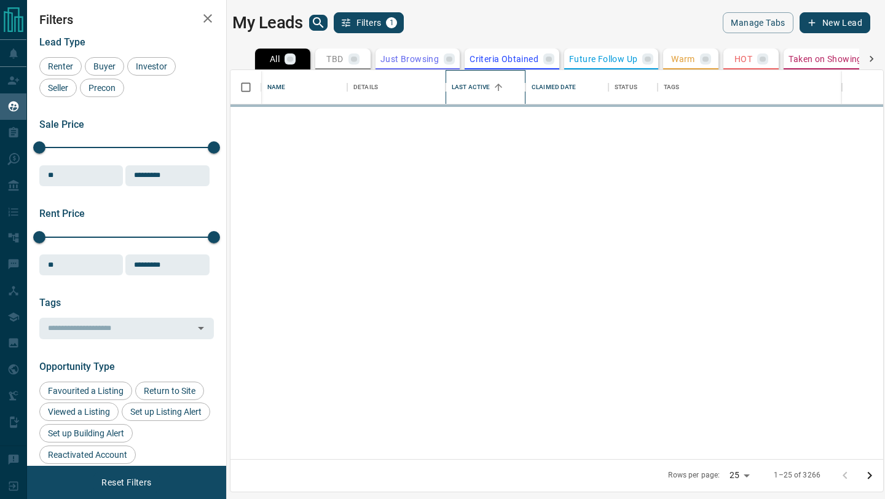
scroll to position [0, 0]
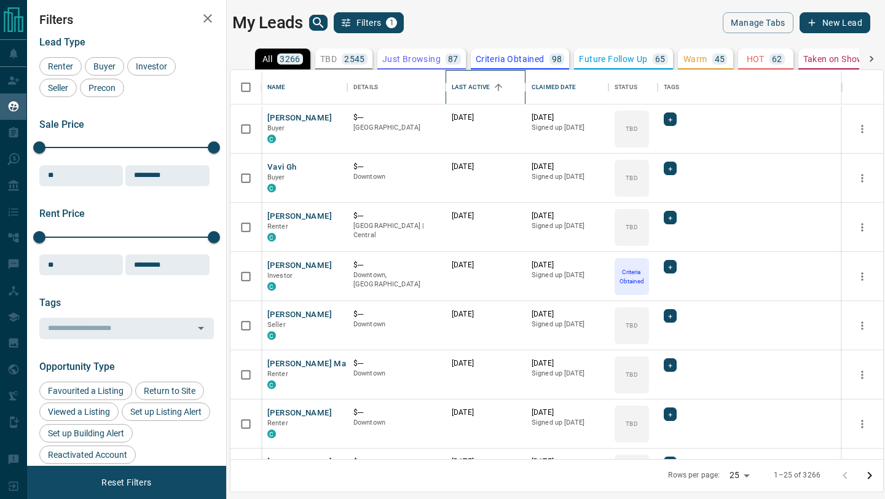
click at [493, 79] on div "Last Active" at bounding box center [498, 87] width 17 height 17
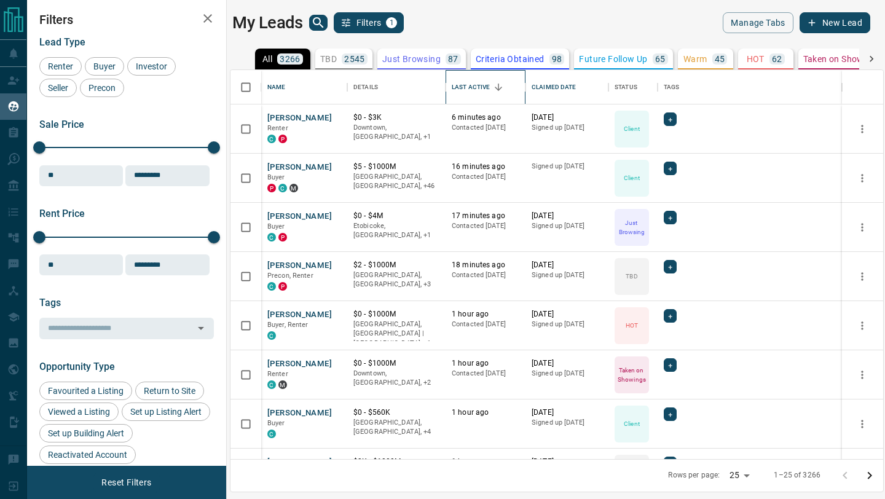
click at [466, 82] on div "Last Active" at bounding box center [471, 87] width 38 height 34
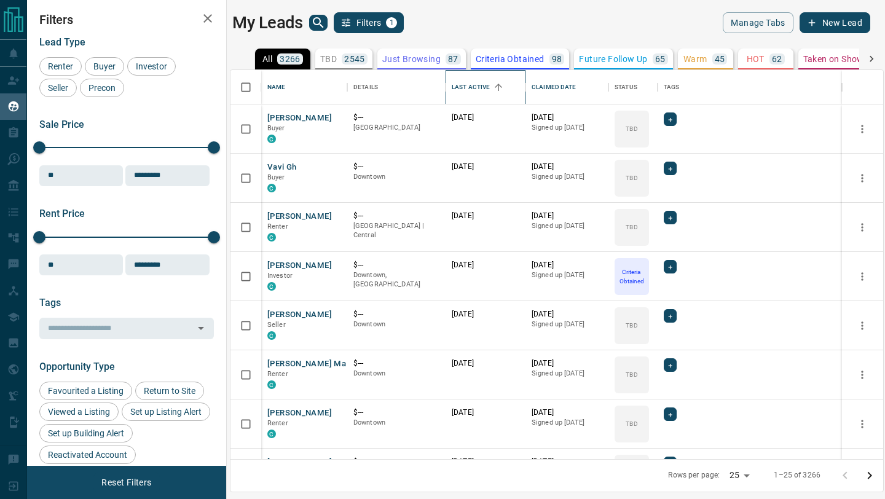
click at [466, 82] on div "Last Active" at bounding box center [471, 87] width 38 height 34
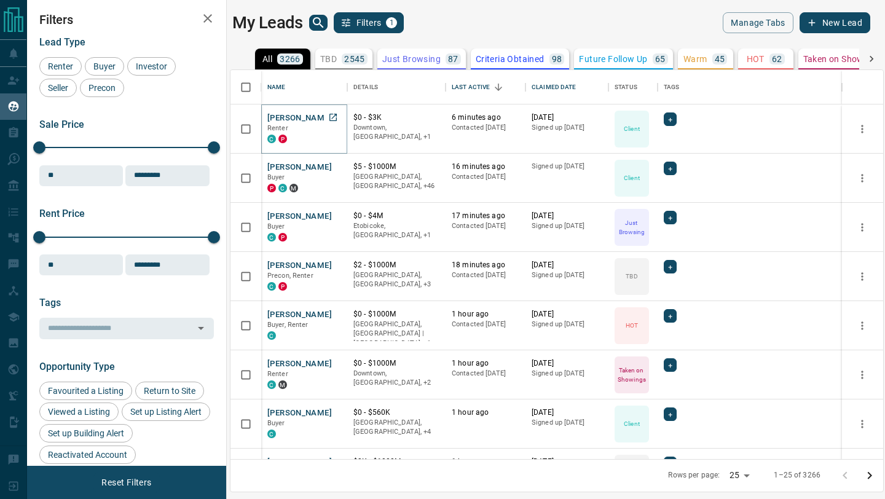
click at [300, 116] on button "[PERSON_NAME]" at bounding box center [299, 118] width 65 height 12
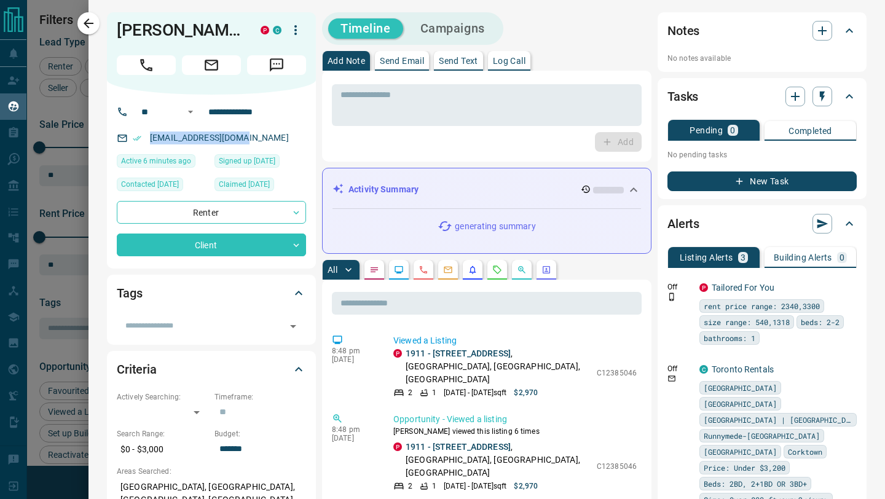
drag, startPoint x: 250, startPoint y: 139, endPoint x: 144, endPoint y: 137, distance: 106.3
click at [144, 137] on div "[EMAIL_ADDRESS][DOMAIN_NAME]" at bounding box center [211, 138] width 189 height 20
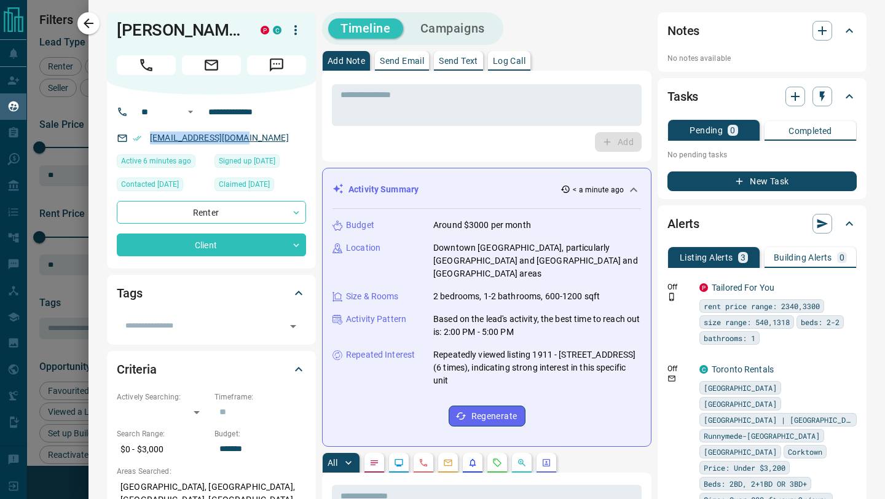
copy link "[EMAIL_ADDRESS][DOMAIN_NAME]"
click at [79, 18] on button "button" at bounding box center [88, 23] width 22 height 22
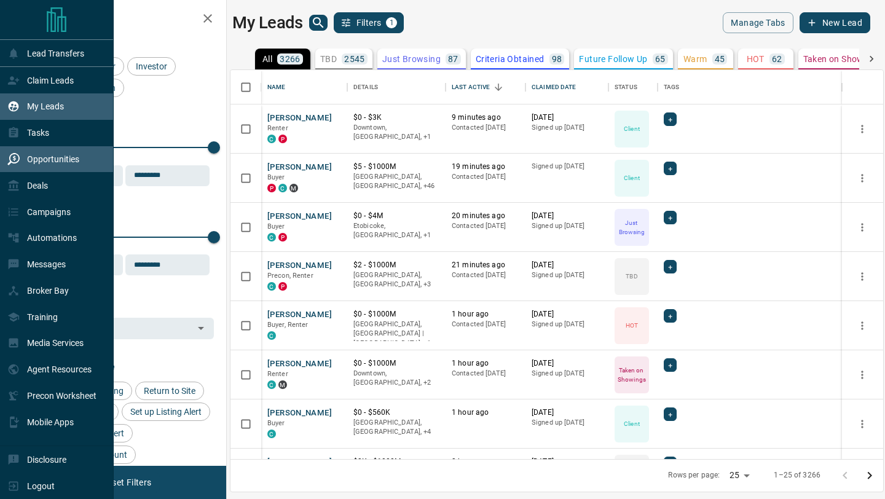
click at [10, 162] on icon at bounding box center [13, 159] width 12 height 12
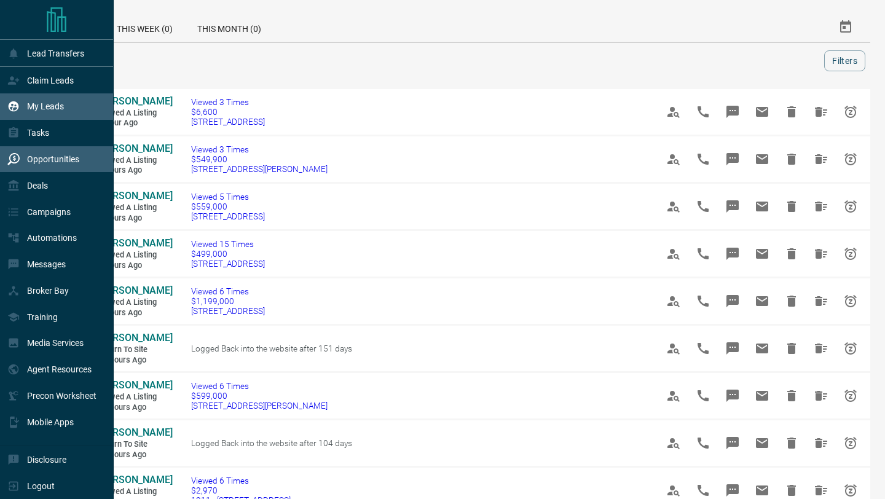
click at [9, 111] on icon at bounding box center [13, 106] width 12 height 12
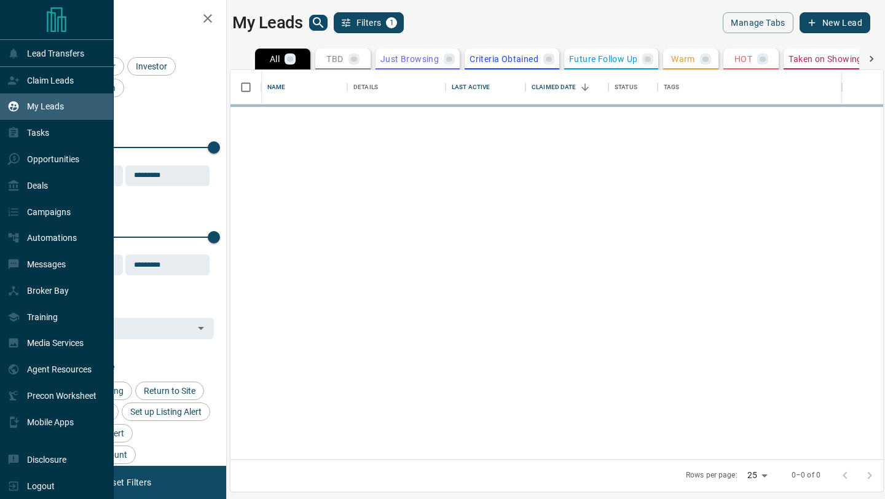
scroll to position [389, 653]
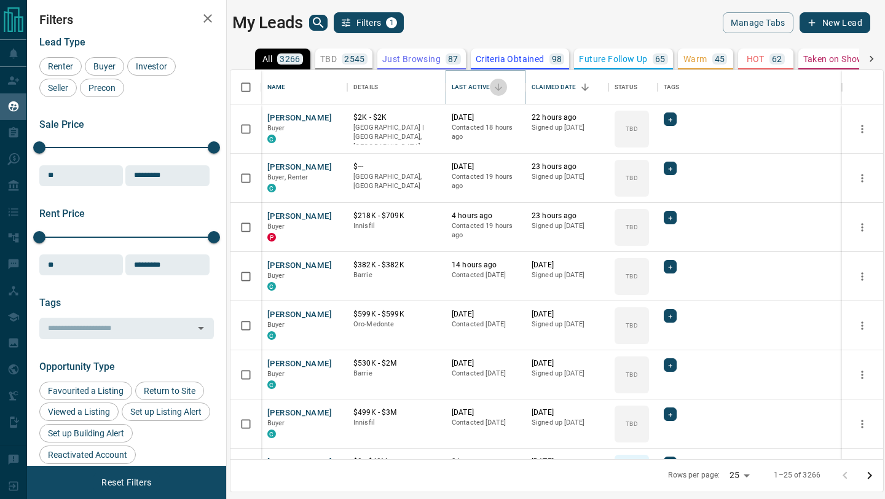
click at [492, 87] on button "Sort" at bounding box center [498, 87] width 17 height 17
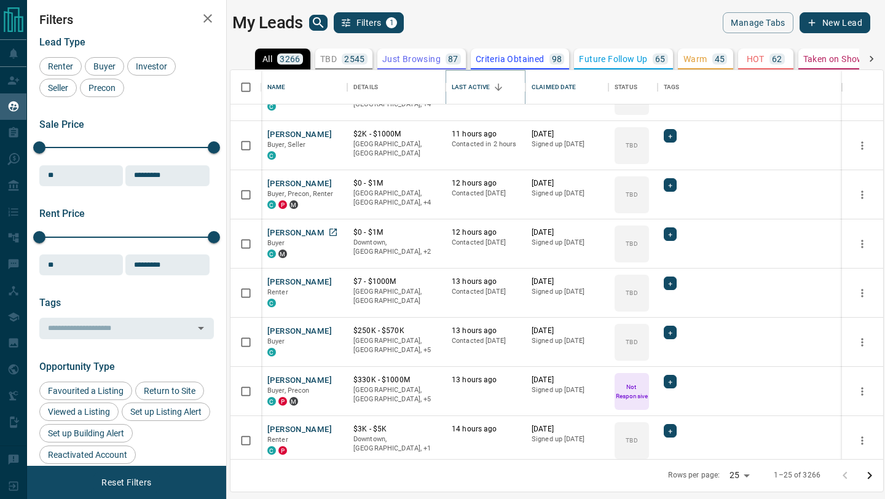
scroll to position [874, 0]
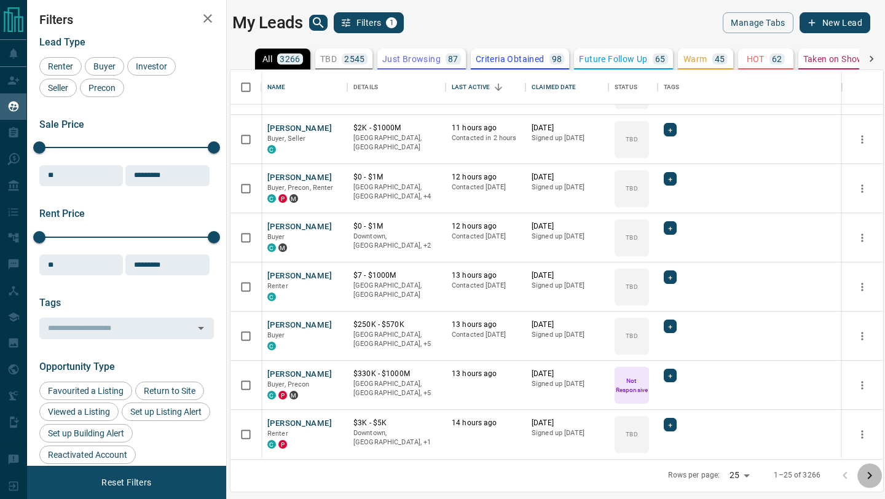
click at [873, 475] on icon "Go to next page" at bounding box center [869, 475] width 15 height 15
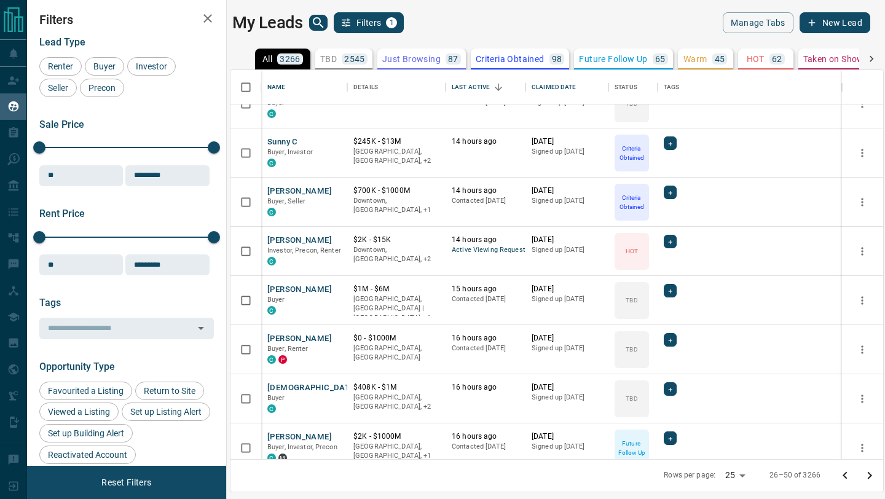
scroll to position [29, 0]
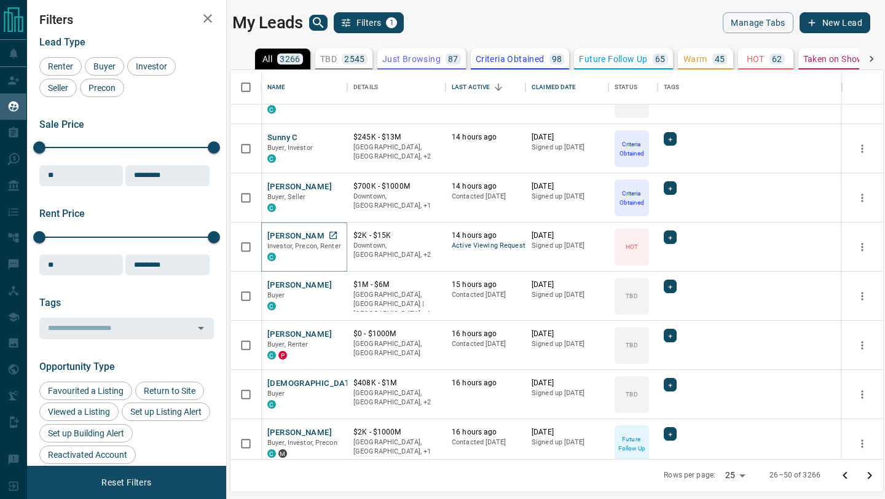
click at [307, 231] on button "[PERSON_NAME]" at bounding box center [299, 236] width 65 height 12
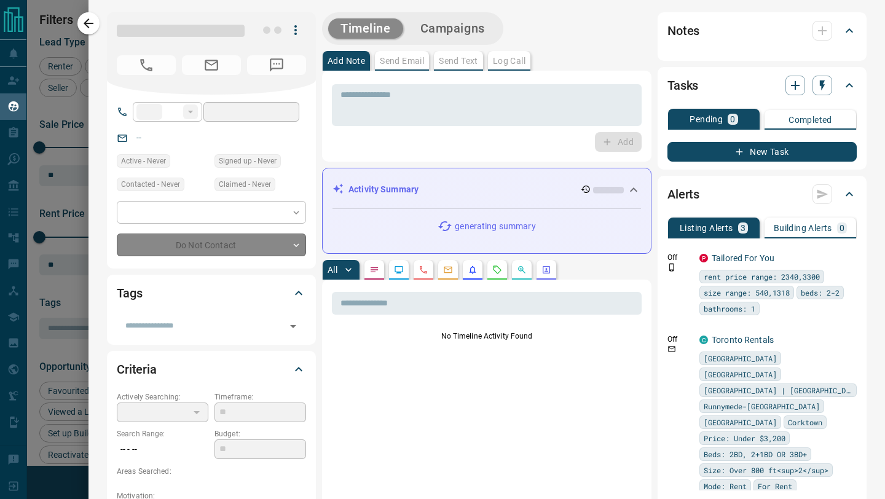
type input "**"
type input "**********"
type input "*"
type input "**********"
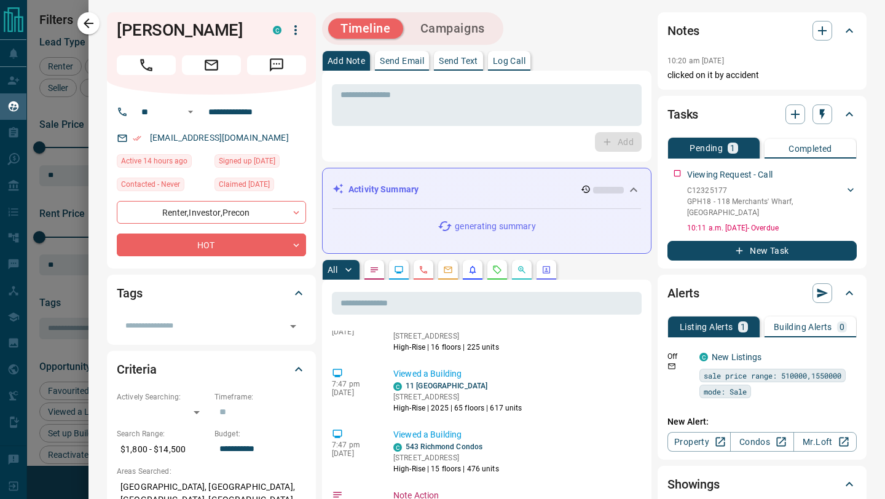
scroll to position [0, 0]
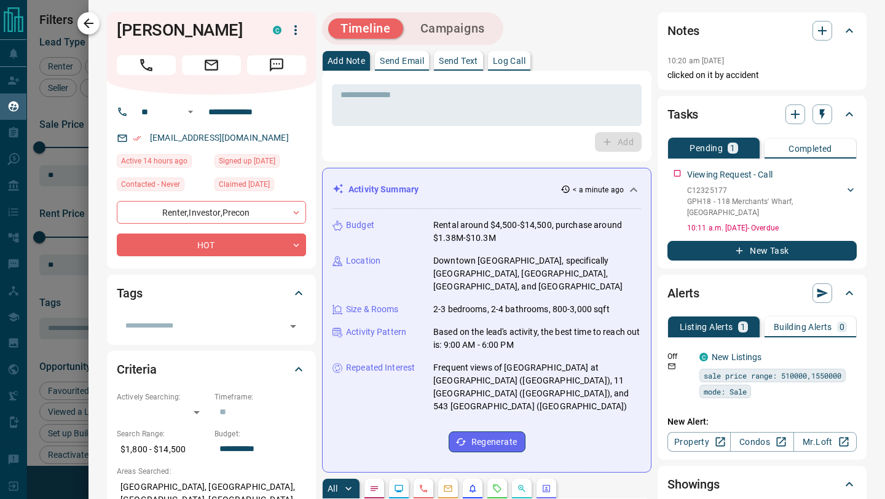
click at [86, 23] on icon "button" at bounding box center [89, 23] width 10 height 10
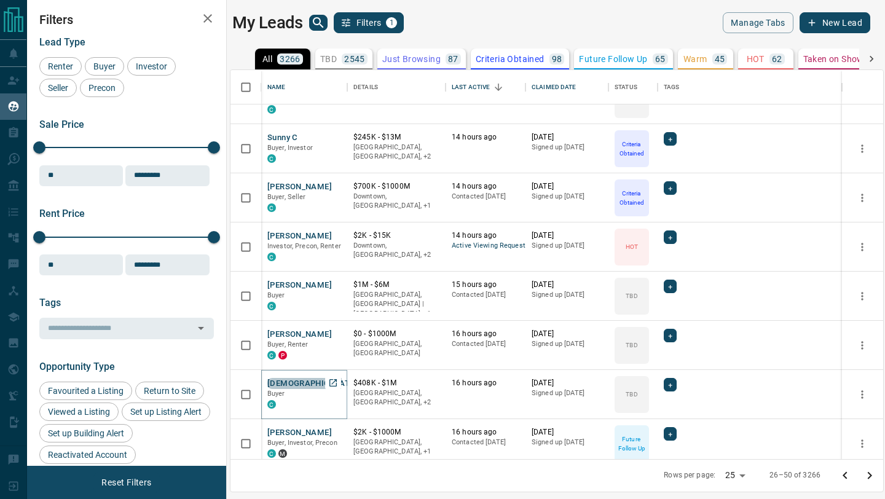
click at [304, 380] on button "[DEMOGRAPHIC_DATA] [DEMOGRAPHIC_DATA]" at bounding box center [358, 384] width 183 height 12
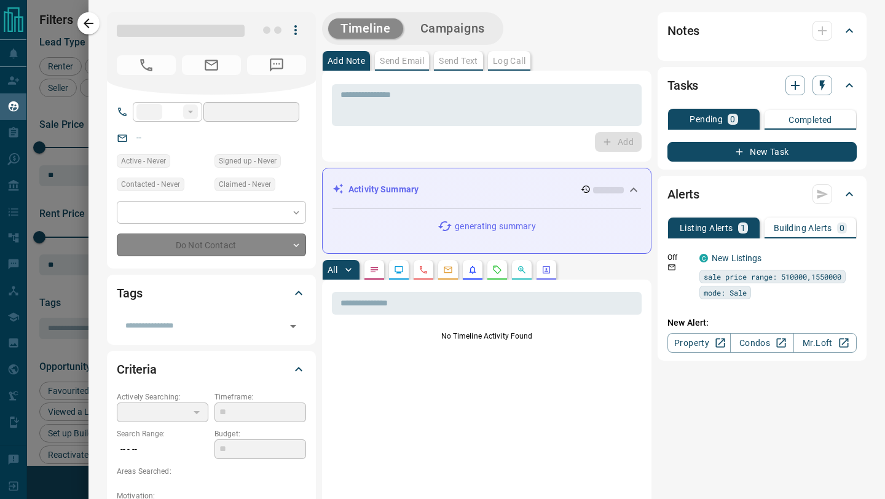
type input "**********"
type input "**"
type input "*********"
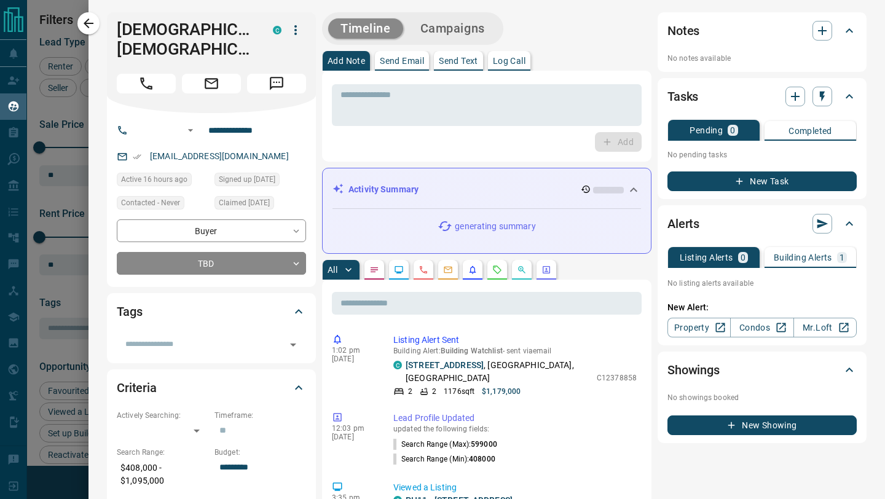
scroll to position [592, 0]
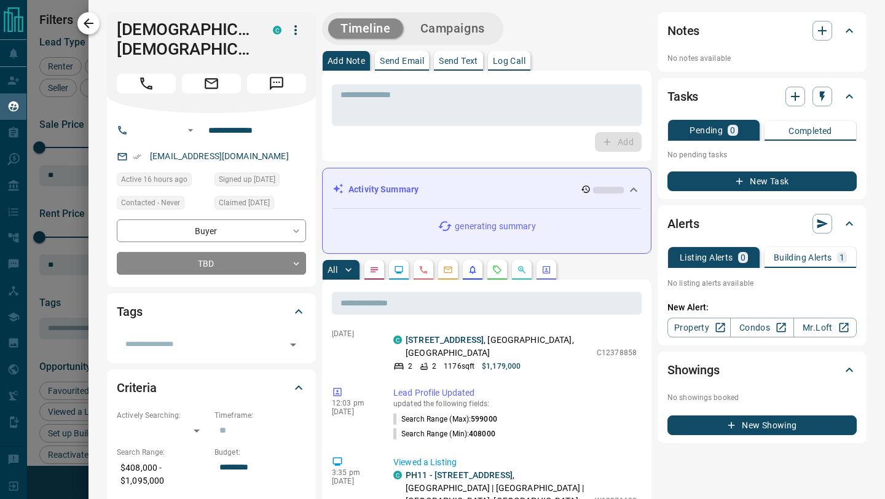
click at [90, 25] on icon "button" at bounding box center [88, 23] width 15 height 15
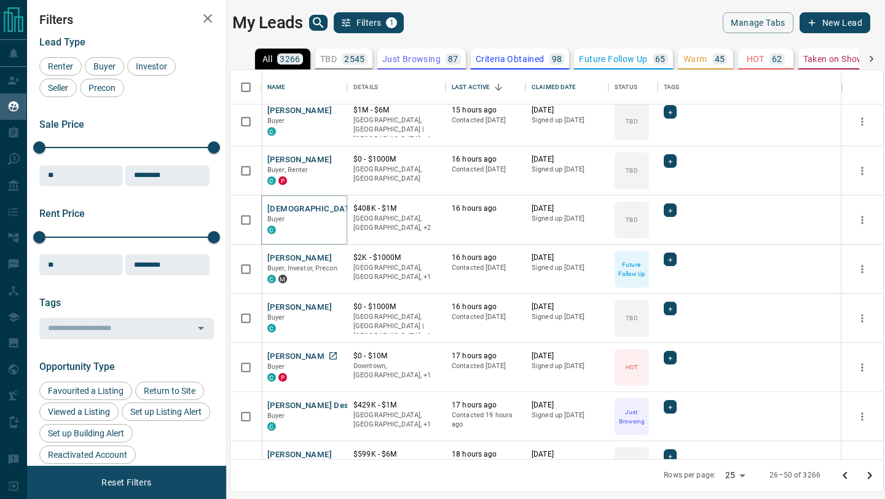
scroll to position [241, 0]
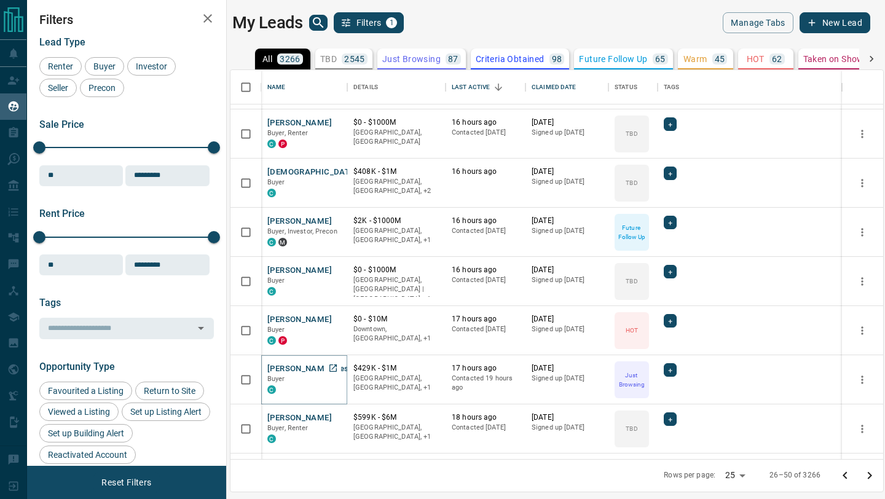
click at [306, 369] on button "[PERSON_NAME] Desu" at bounding box center [310, 369] width 86 height 12
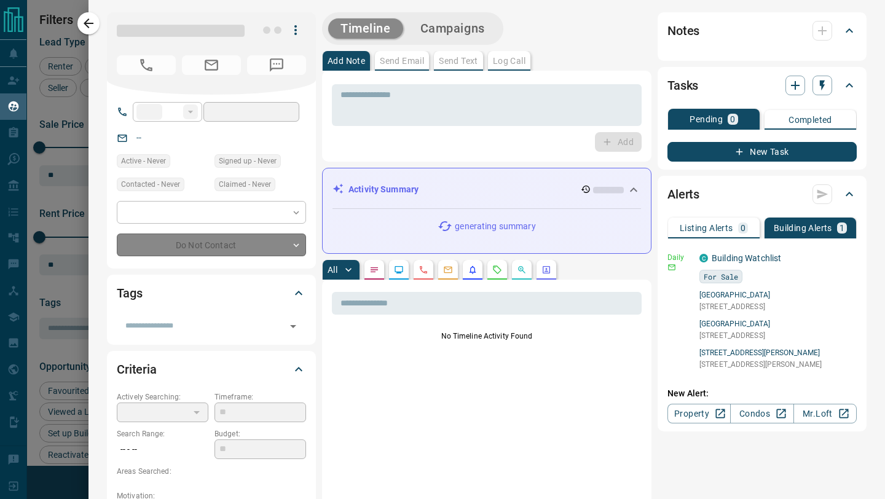
type input "**"
type input "**********"
type input "*"
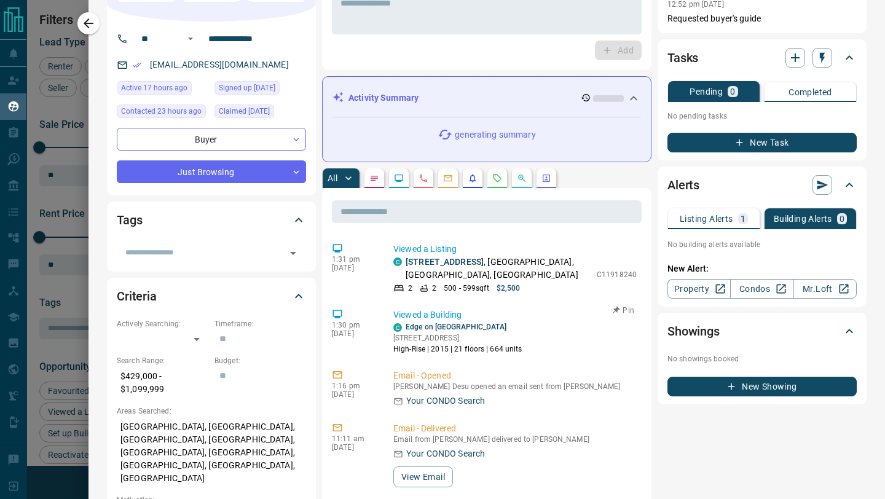
scroll to position [149, 0]
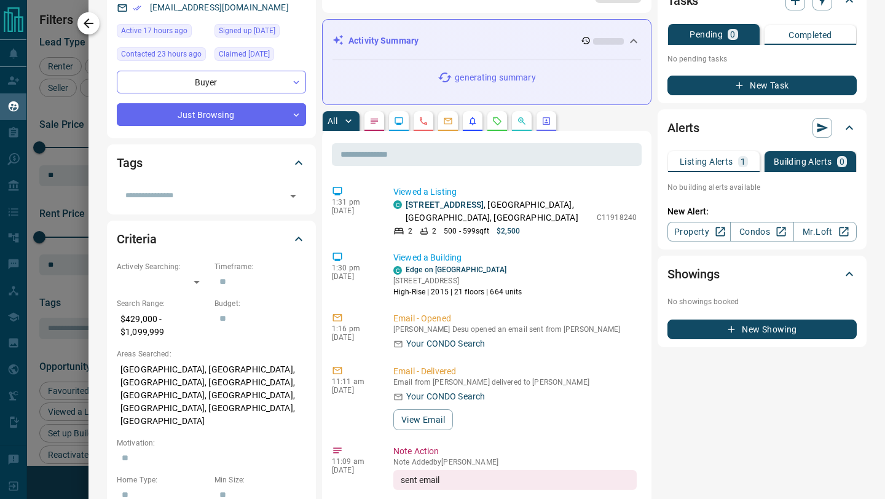
click at [86, 22] on icon "button" at bounding box center [89, 23] width 10 height 10
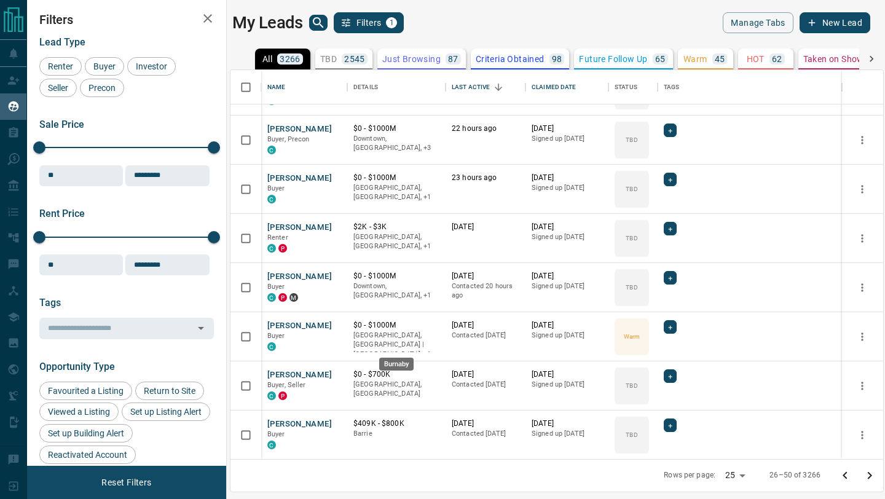
scroll to position [874, 0]
click at [300, 273] on button "[PERSON_NAME]" at bounding box center [299, 276] width 65 height 12
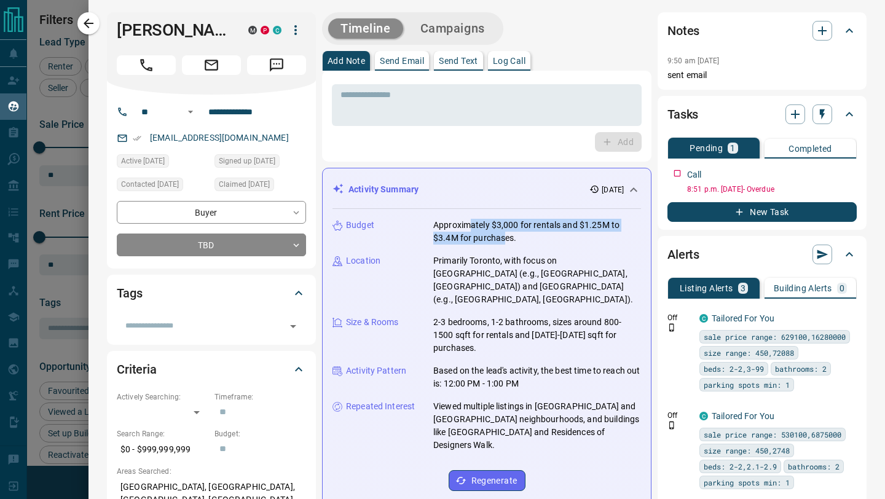
drag, startPoint x: 468, startPoint y: 230, endPoint x: 504, endPoint y: 238, distance: 36.7
click at [504, 238] on p "Approximately $3,000 for rentals and $1.25M to $3.4M for purchases." at bounding box center [537, 232] width 208 height 26
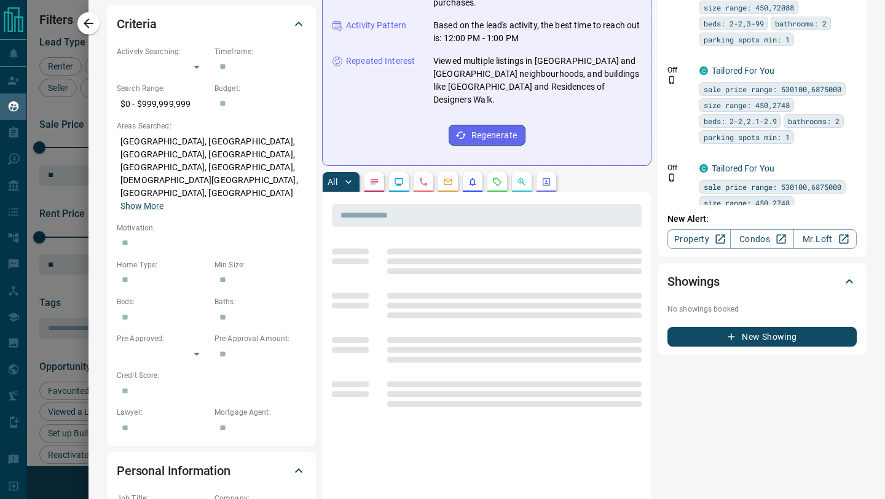
scroll to position [445, 0]
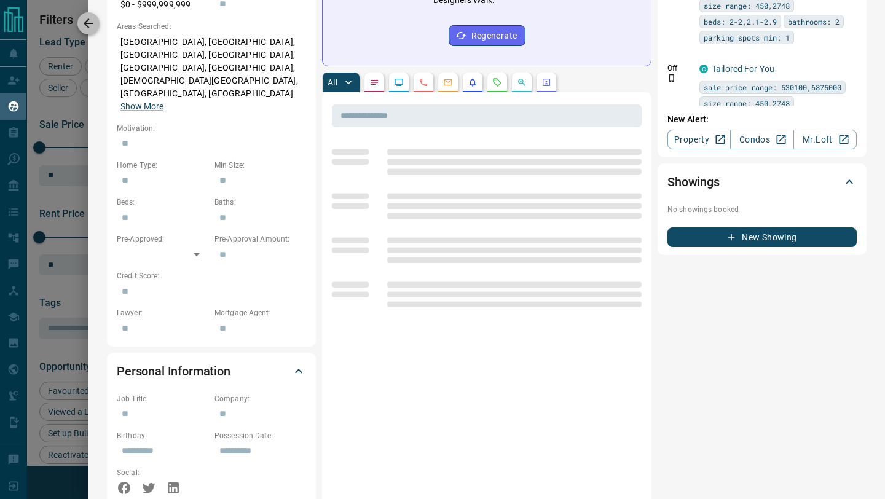
click at [88, 23] on icon "button" at bounding box center [89, 23] width 10 height 10
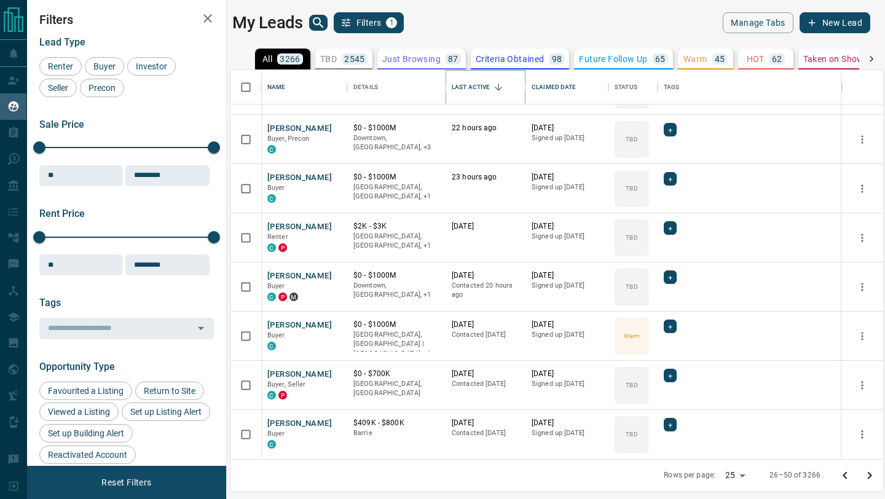
click at [496, 87] on icon "Sort" at bounding box center [498, 87] width 11 height 11
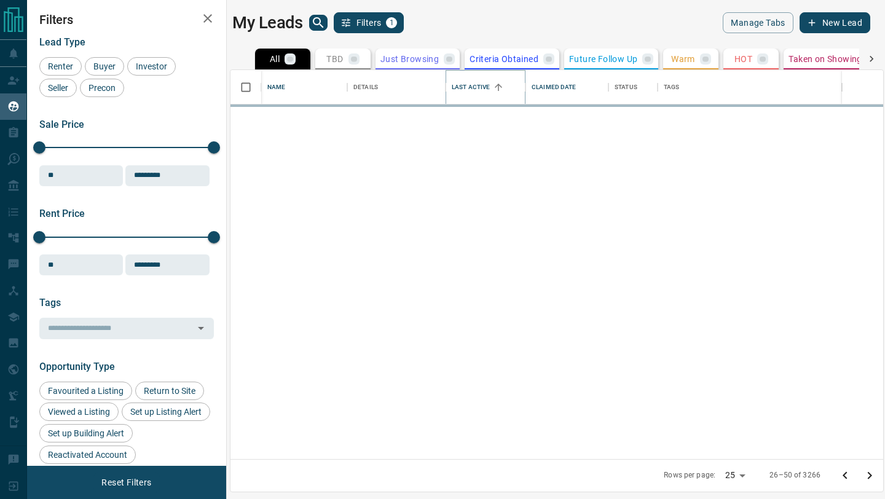
scroll to position [0, 0]
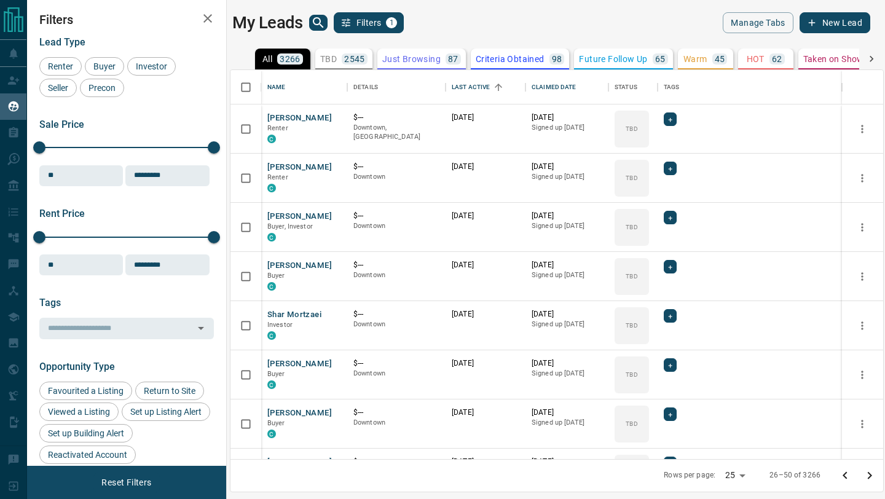
click at [482, 14] on div "My Leads Filters 1" at bounding box center [391, 22] width 319 height 21
click at [477, 90] on div "Last Active" at bounding box center [471, 87] width 38 height 34
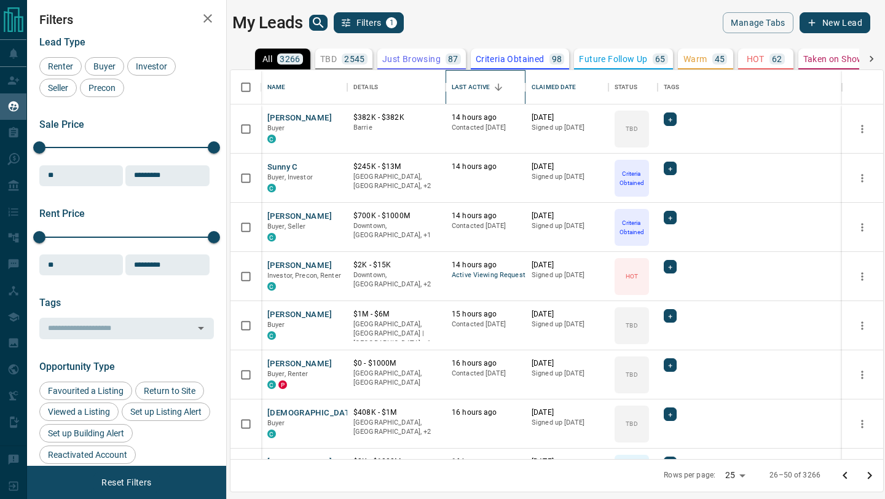
click at [477, 90] on div "Last Active" at bounding box center [471, 87] width 38 height 34
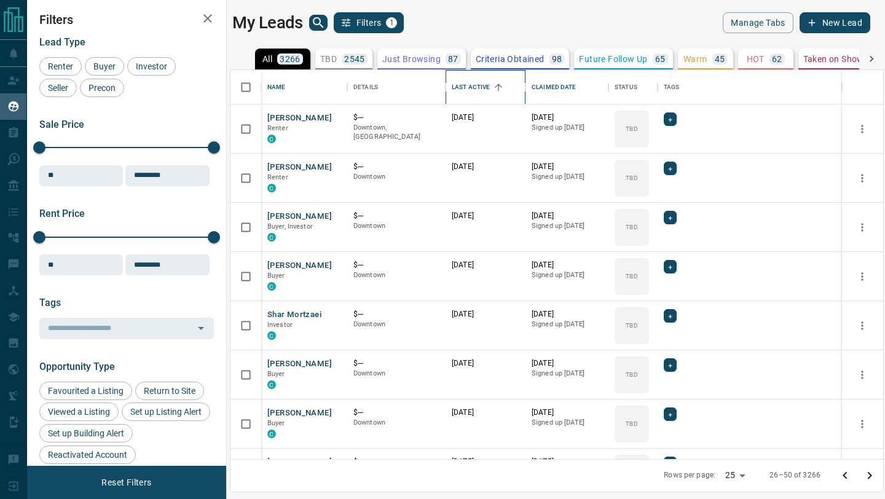
click at [474, 85] on div "Last Active" at bounding box center [471, 87] width 38 height 34
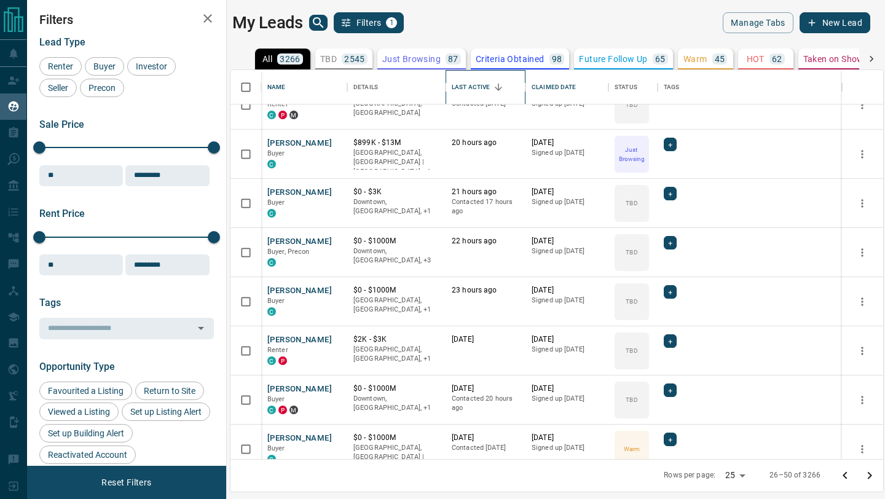
scroll to position [874, 0]
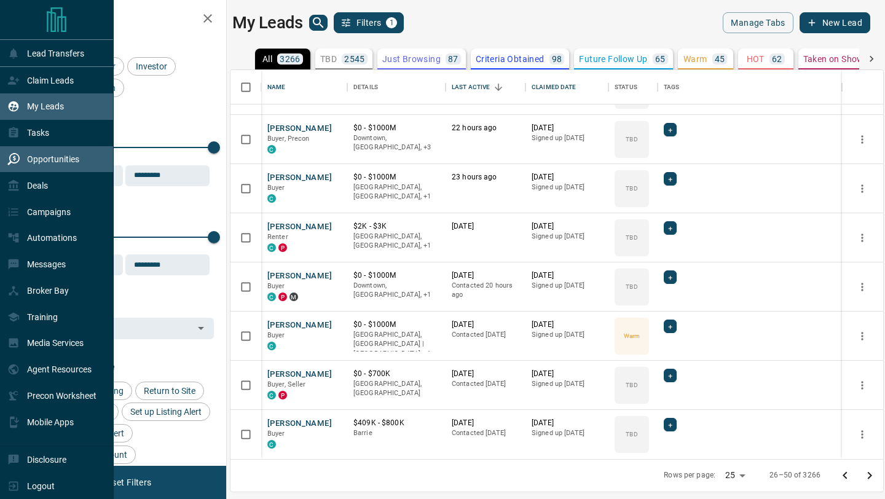
click at [17, 155] on icon at bounding box center [13, 159] width 12 height 12
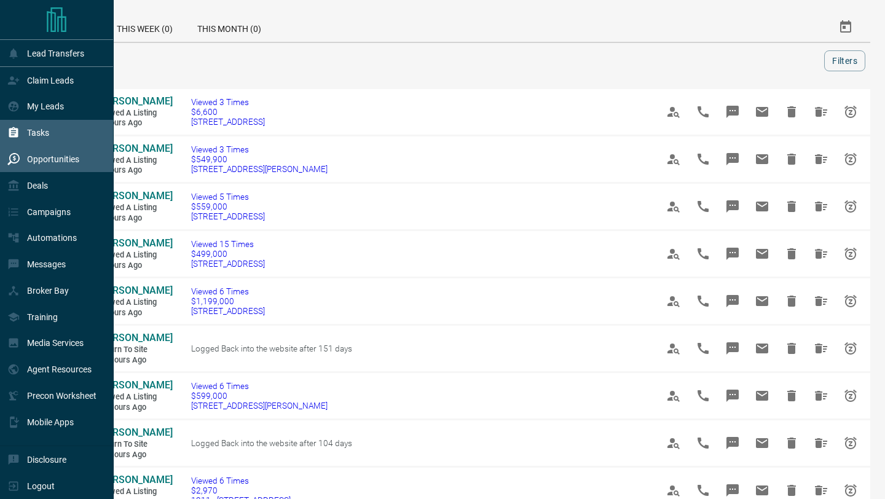
click at [24, 139] on div "Tasks" at bounding box center [28, 133] width 42 height 20
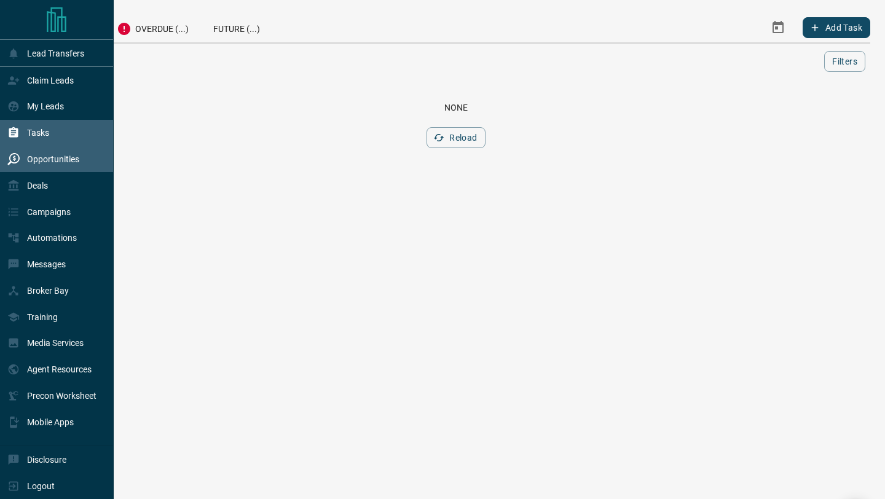
click at [33, 157] on p "Opportunities" at bounding box center [53, 159] width 52 height 10
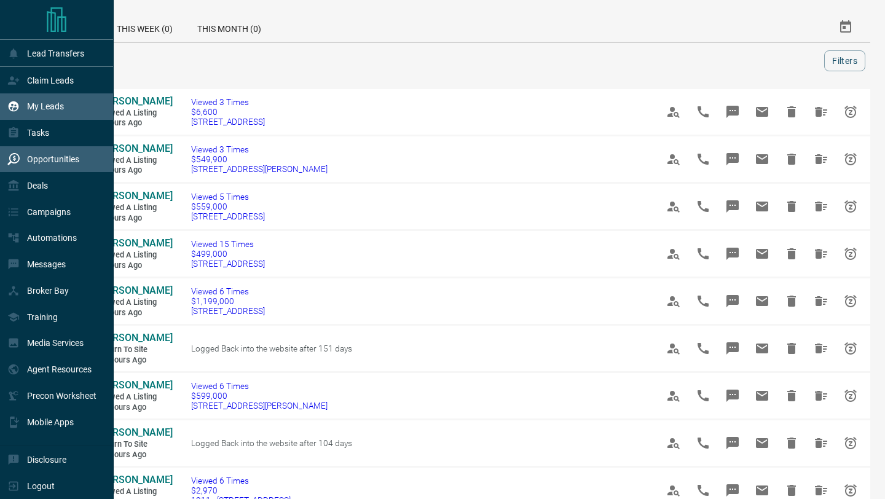
click at [15, 102] on icon at bounding box center [13, 106] width 12 height 12
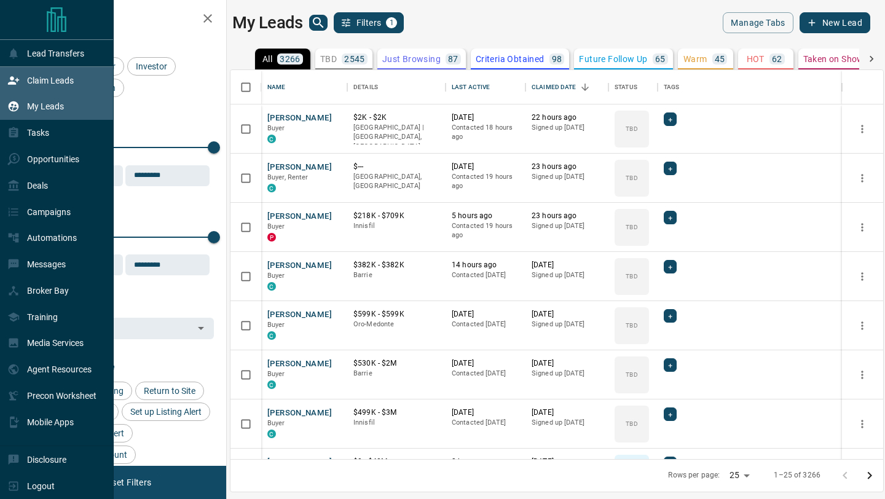
scroll to position [389, 653]
click at [17, 83] on icon at bounding box center [13, 80] width 12 height 12
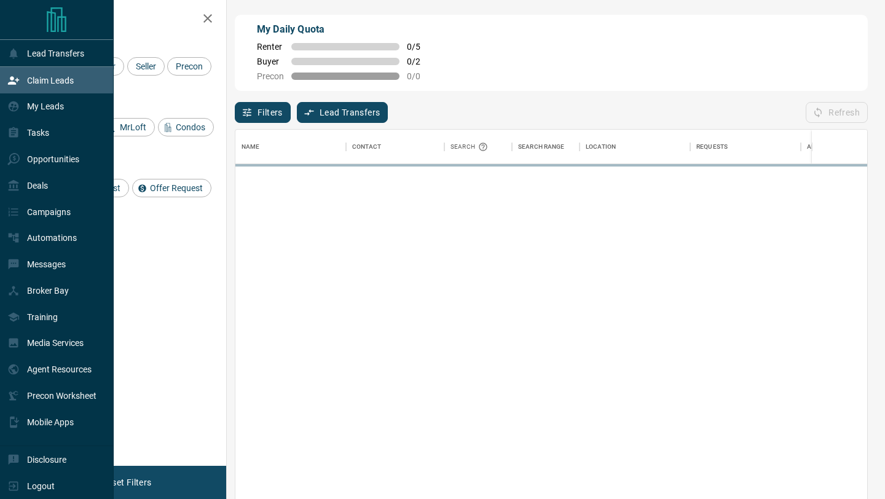
scroll to position [379, 632]
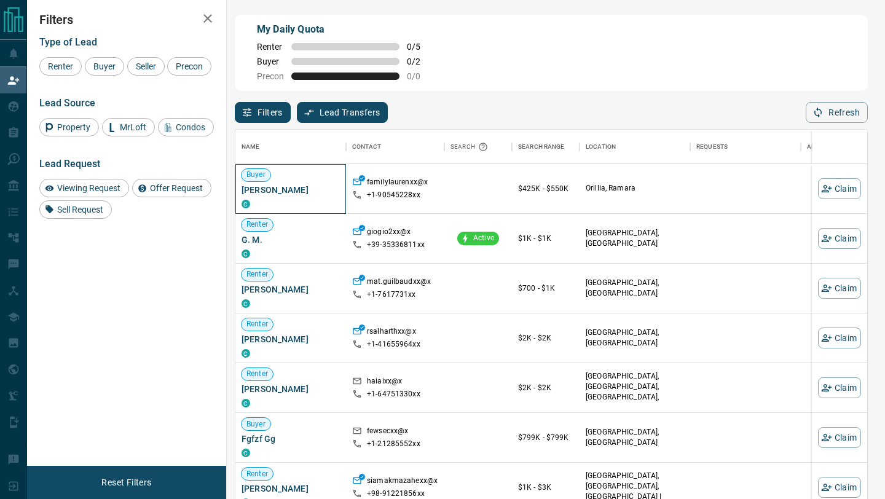
drag, startPoint x: 316, startPoint y: 186, endPoint x: 239, endPoint y: 190, distance: 77.5
click at [239, 190] on div "Buyer [PERSON_NAME]" at bounding box center [290, 189] width 111 height 50
copy span "[PERSON_NAME]"
click at [842, 187] on button "Claim" at bounding box center [839, 188] width 43 height 21
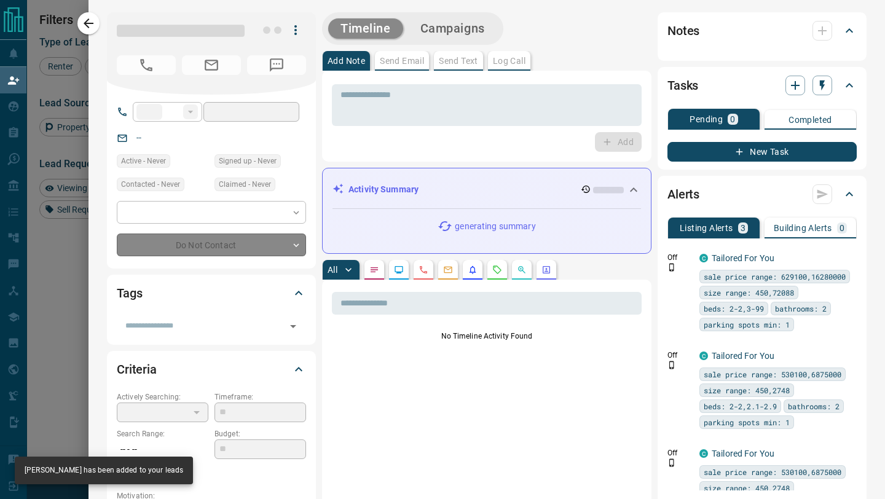
type input "**"
type input "**********"
type input "**"
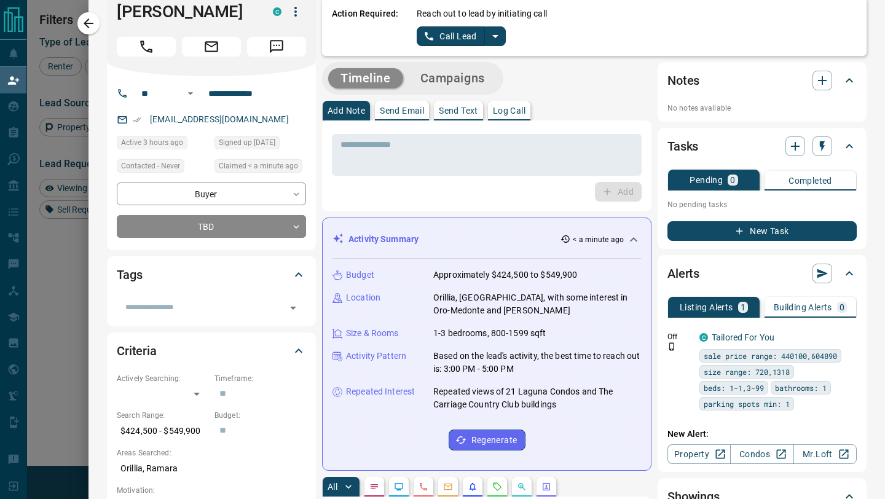
scroll to position [0, 0]
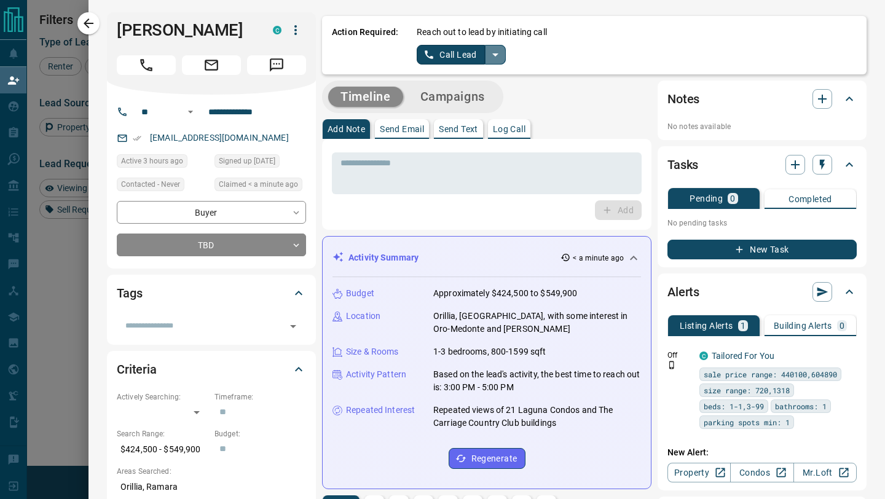
click at [489, 60] on icon "split button" at bounding box center [495, 54] width 15 height 15
click at [473, 94] on li "Log Manual Call" at bounding box center [460, 97] width 75 height 18
click at [466, 57] on button "Log Manual Call" at bounding box center [457, 55] width 81 height 20
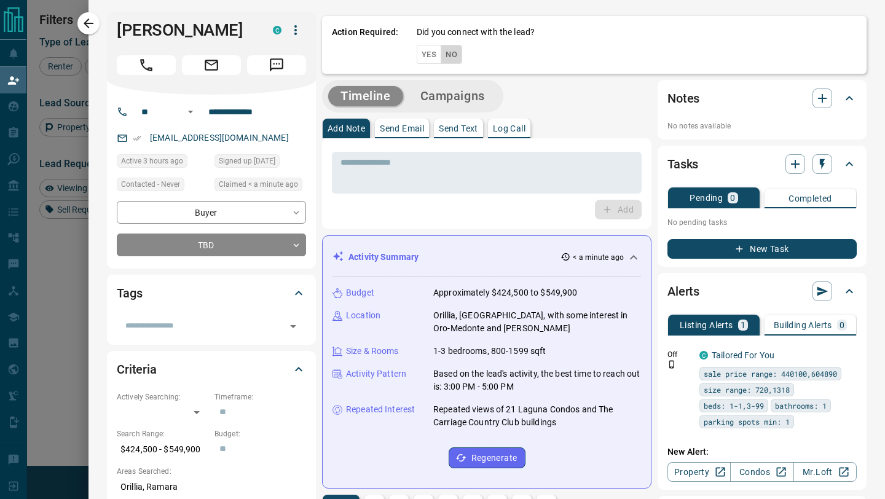
click at [451, 55] on button "No" at bounding box center [452, 54] width 22 height 19
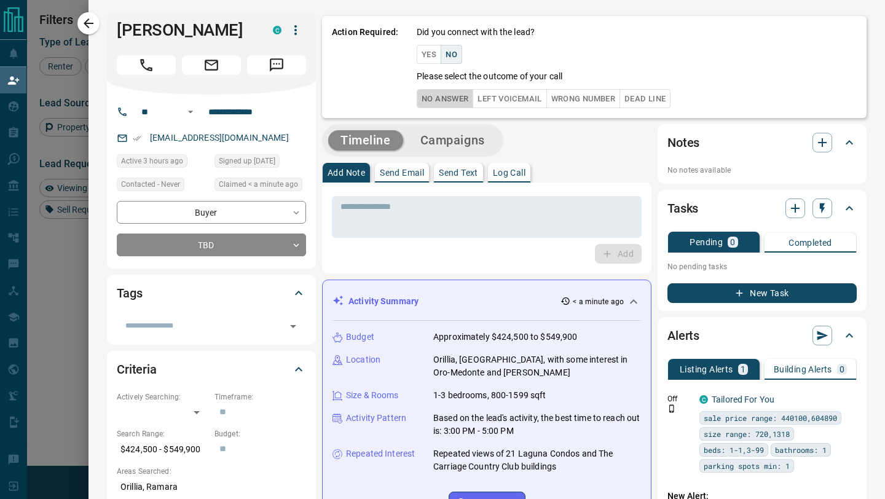
click at [444, 98] on button "No Answer" at bounding box center [445, 98] width 57 height 19
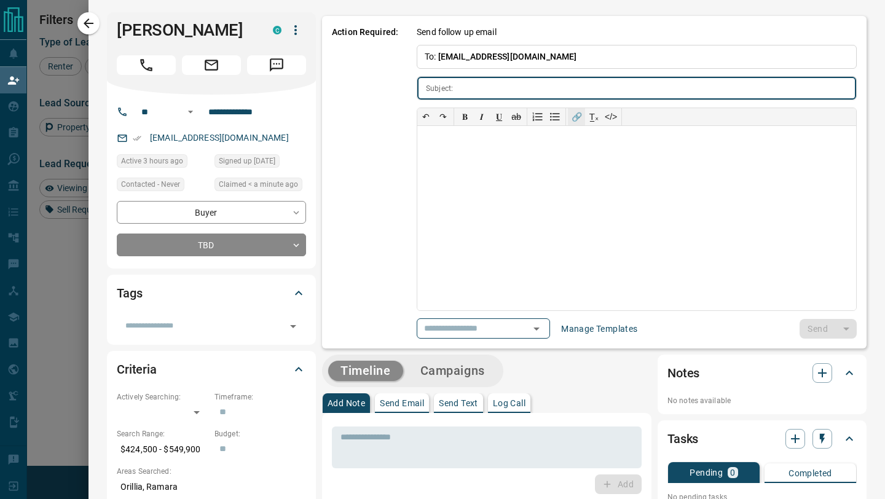
type input "**********"
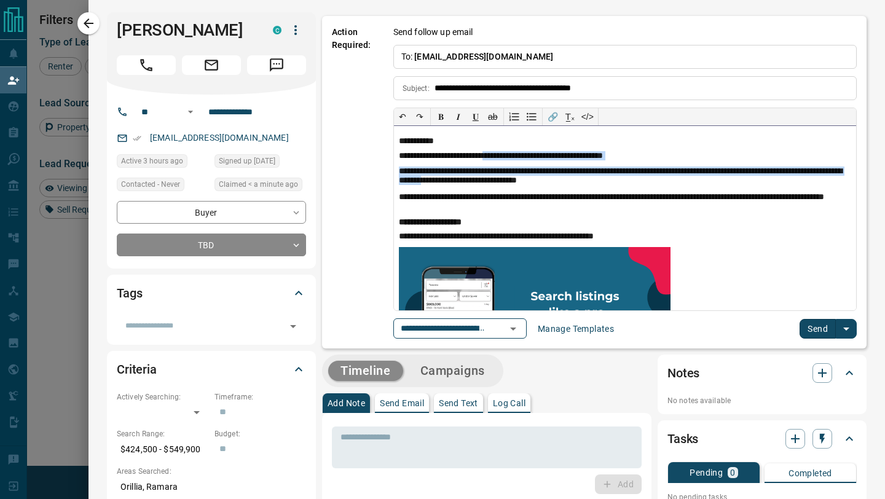
drag, startPoint x: 509, startPoint y: 160, endPoint x: 563, endPoint y: 186, distance: 59.7
click at [563, 186] on div "**********" at bounding box center [625, 218] width 462 height 184
click at [563, 186] on p "**********" at bounding box center [625, 177] width 452 height 20
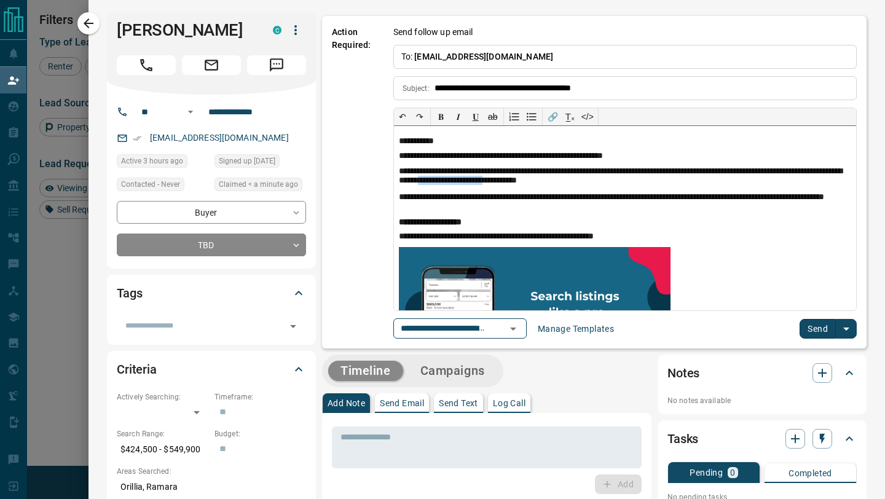
drag, startPoint x: 557, startPoint y: 179, endPoint x: 632, endPoint y: 185, distance: 75.8
click at [632, 185] on p "**********" at bounding box center [625, 177] width 452 height 20
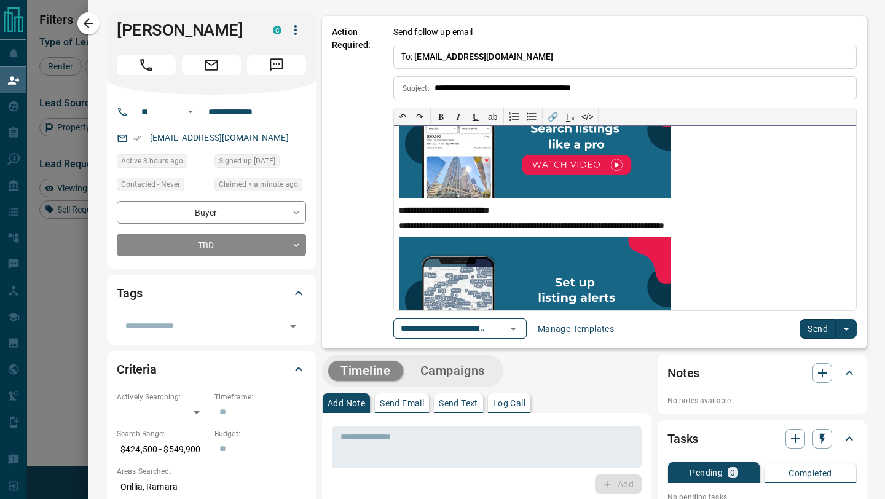
scroll to position [266, 0]
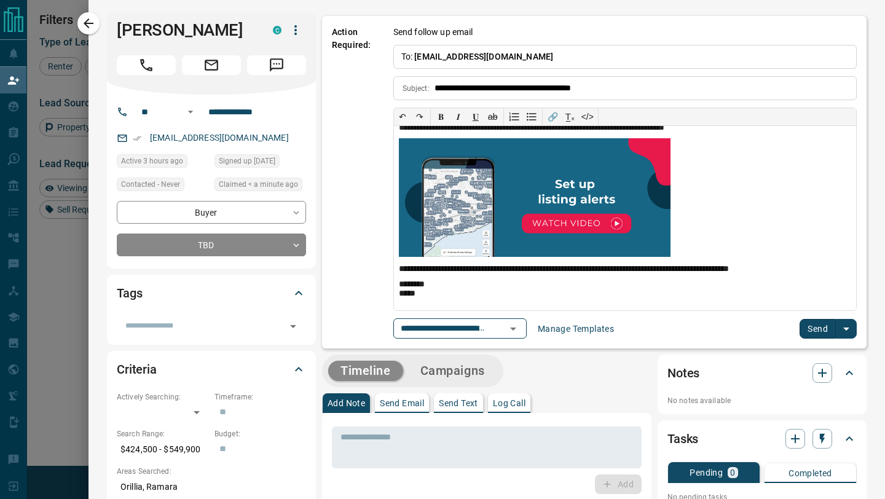
click at [829, 332] on button "Send" at bounding box center [817, 329] width 36 height 20
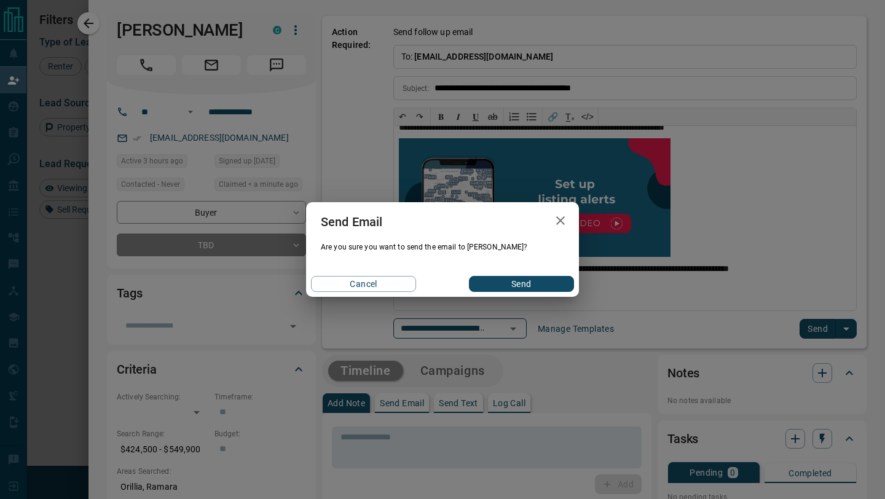
click at [526, 278] on button "Send" at bounding box center [521, 284] width 105 height 16
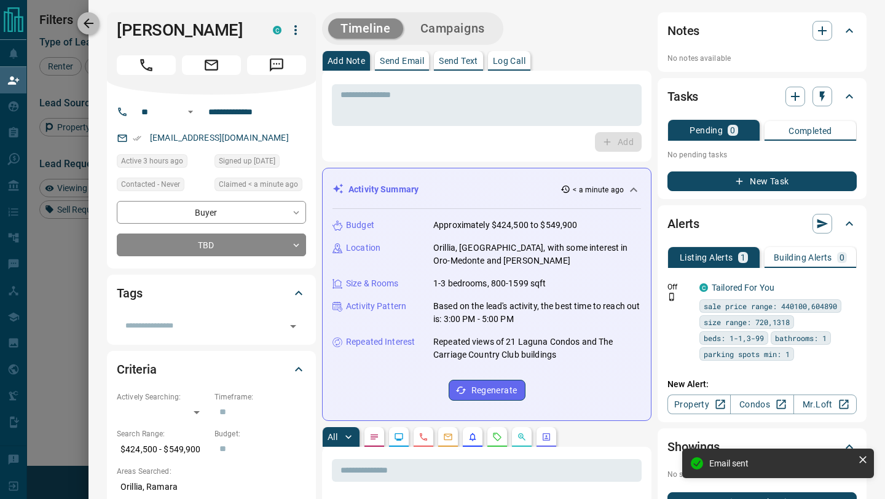
click at [85, 25] on icon "button" at bounding box center [89, 23] width 10 height 10
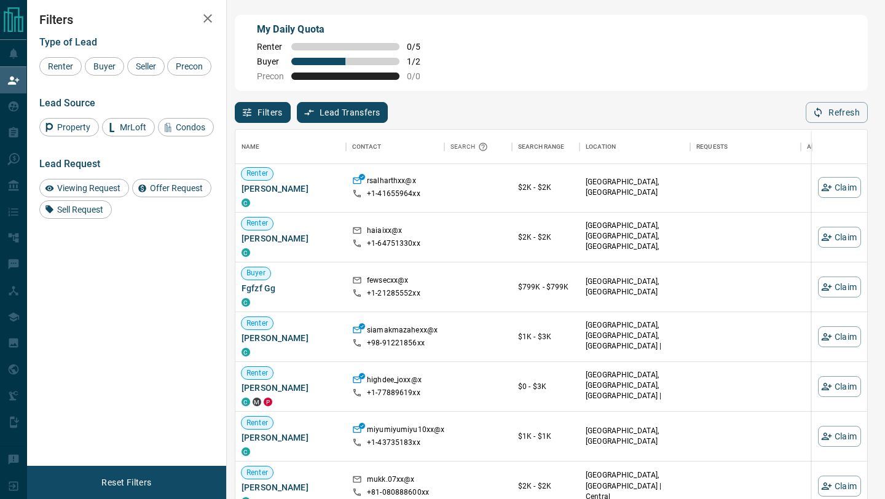
scroll to position [0, 0]
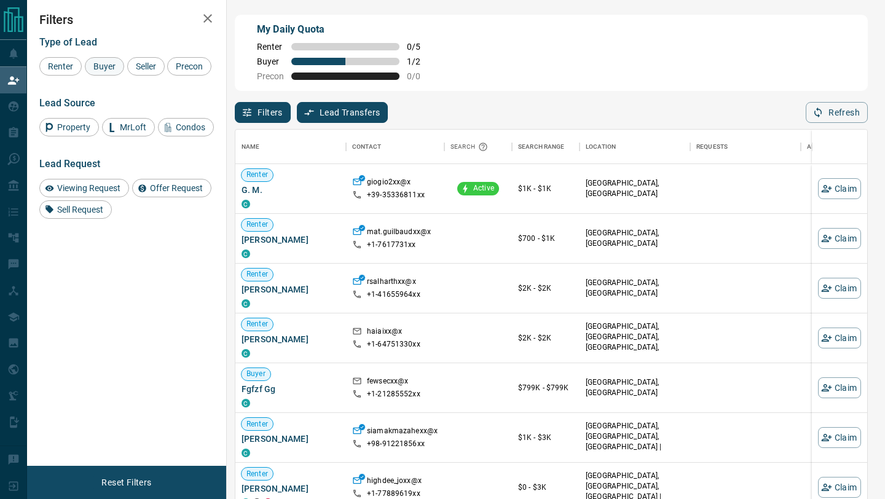
click at [116, 71] on span "Buyer" at bounding box center [104, 66] width 31 height 10
click at [136, 69] on span "Seller" at bounding box center [145, 66] width 29 height 10
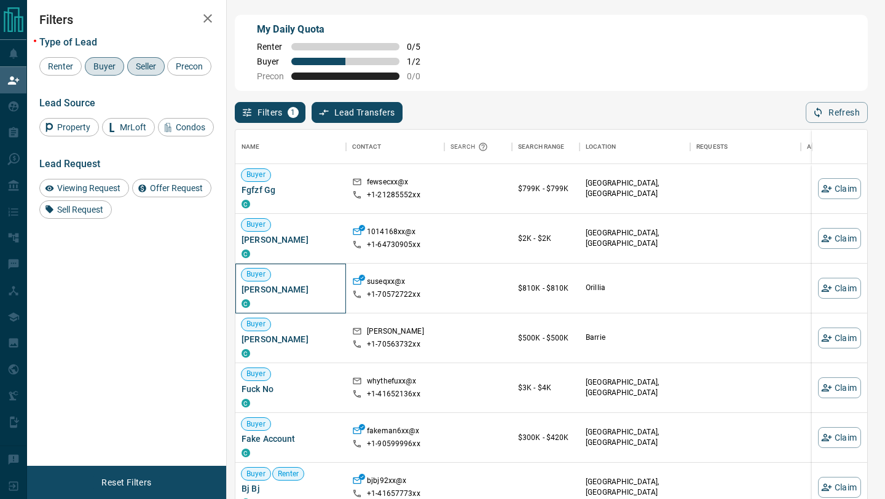
drag, startPoint x: 308, startPoint y: 291, endPoint x: 234, endPoint y: 292, distance: 74.4
click at [233, 292] on div "My Daily Quota Renter 0 / 5 Buyer 1 / 2 Precon 0 / 0 Filters 1 Lead Transfers 0…" at bounding box center [551, 211] width 638 height 399
click at [280, 288] on span "[PERSON_NAME]" at bounding box center [290, 289] width 98 height 12
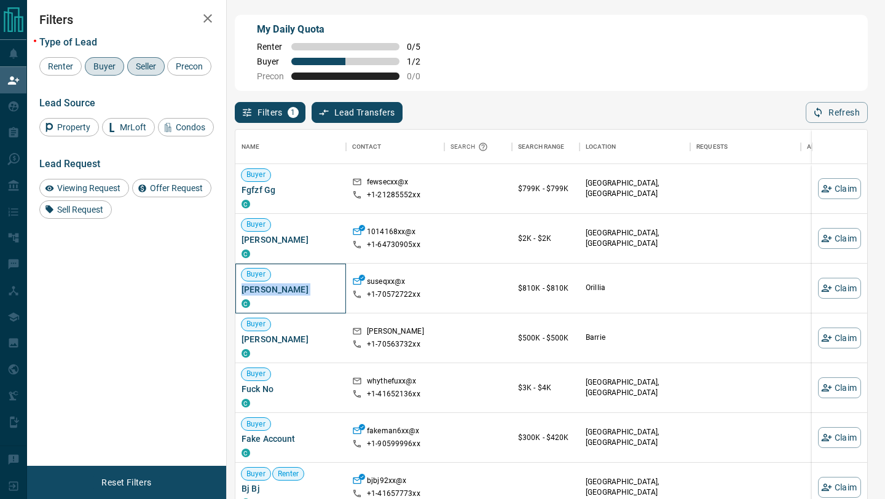
copy div "[PERSON_NAME] C"
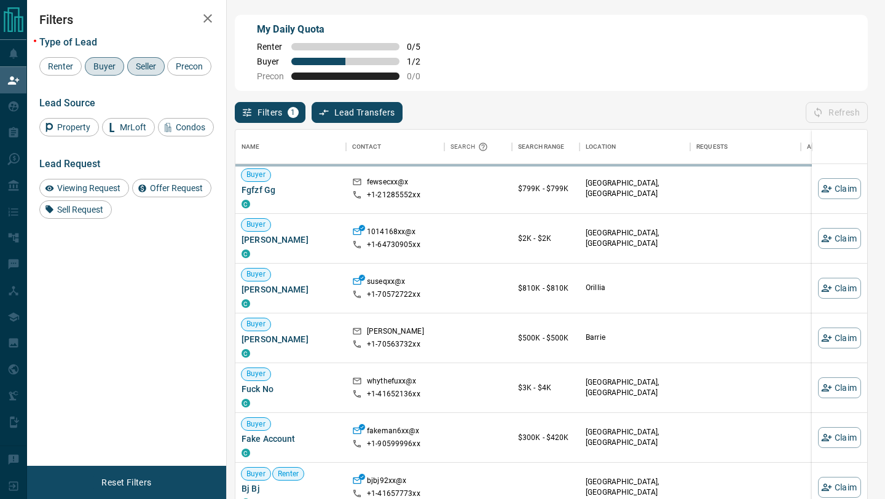
scroll to position [379, 632]
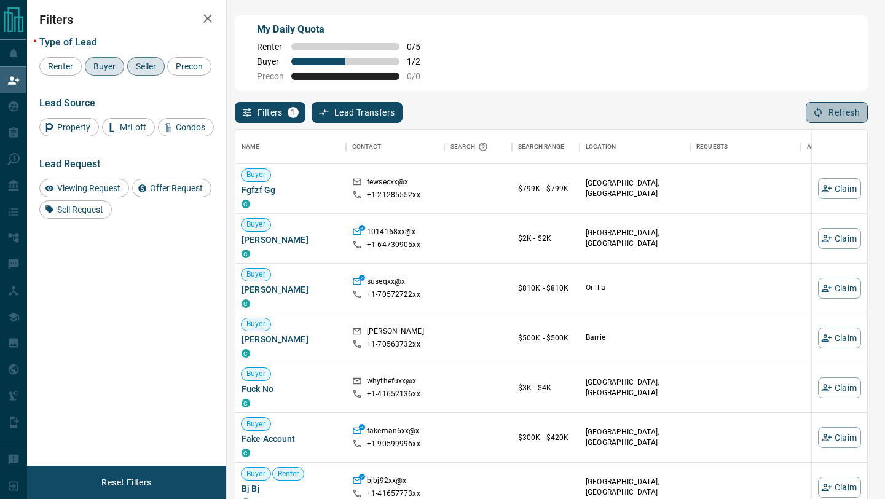
click at [831, 109] on button "Refresh" at bounding box center [837, 112] width 62 height 21
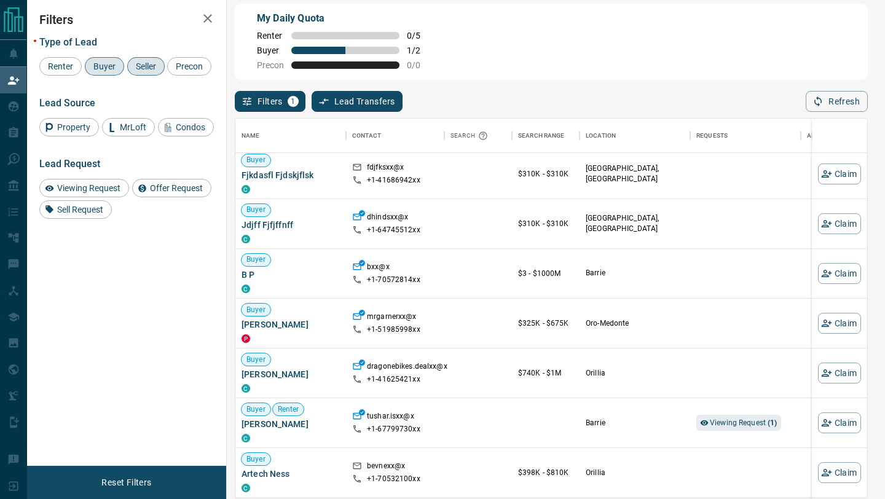
scroll to position [663, 0]
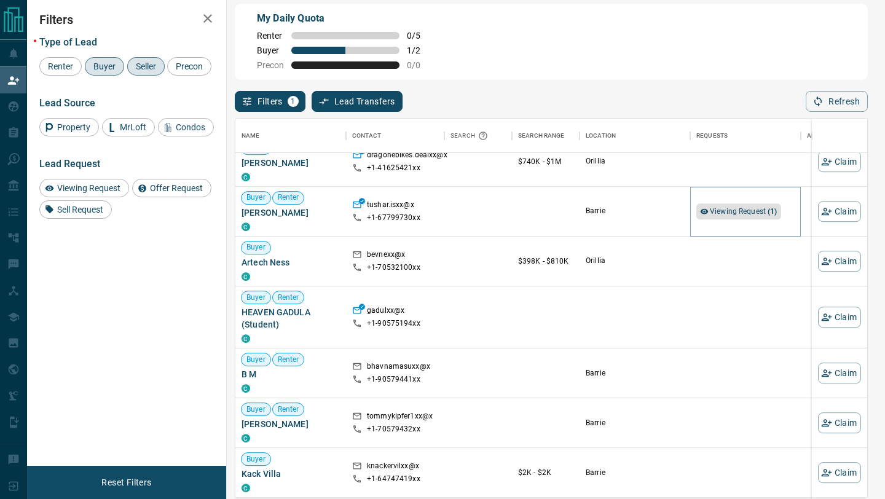
click at [722, 209] on span "Viewing Request ( 1 )" at bounding box center [744, 211] width 68 height 9
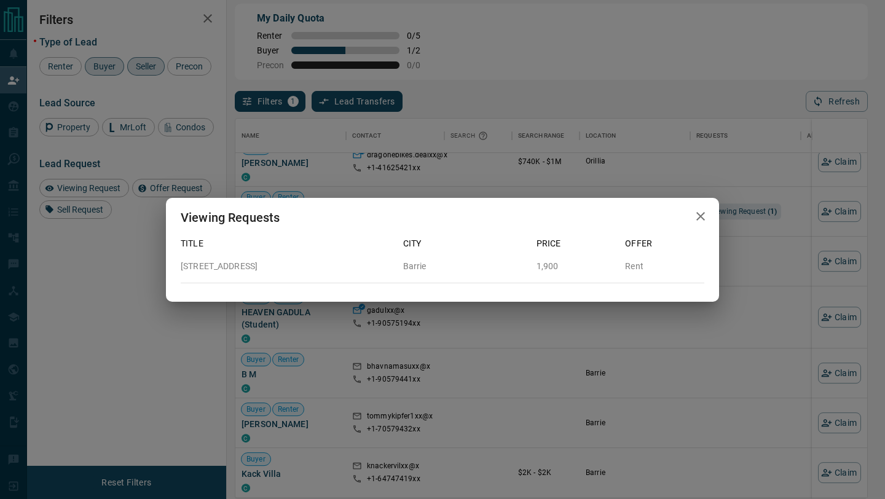
click at [696, 212] on icon "button" at bounding box center [700, 216] width 15 height 15
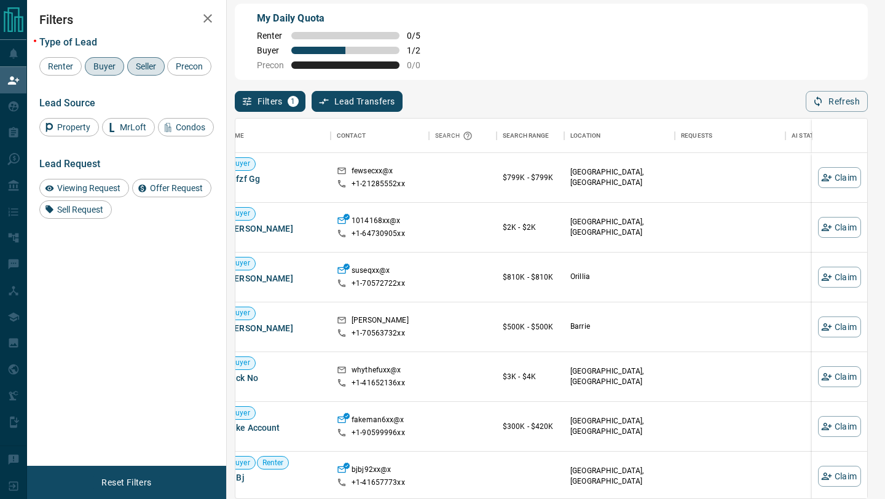
scroll to position [0, 0]
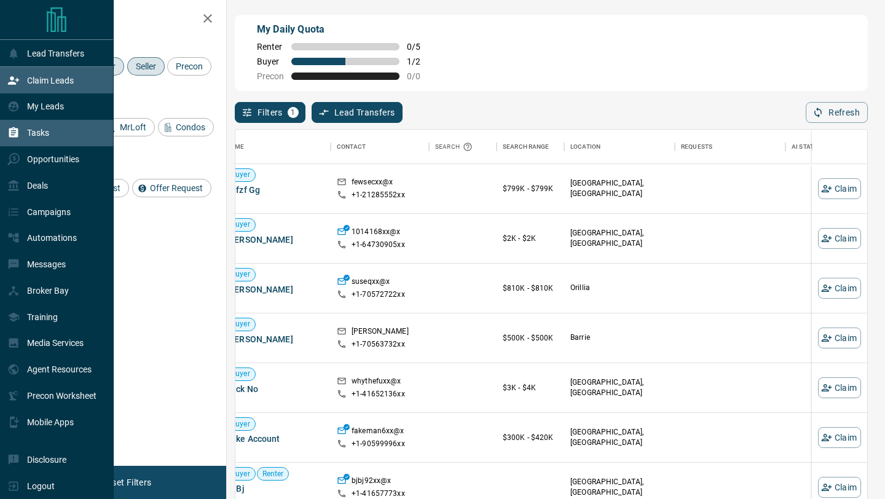
click at [4, 137] on div "Tasks" at bounding box center [57, 133] width 114 height 26
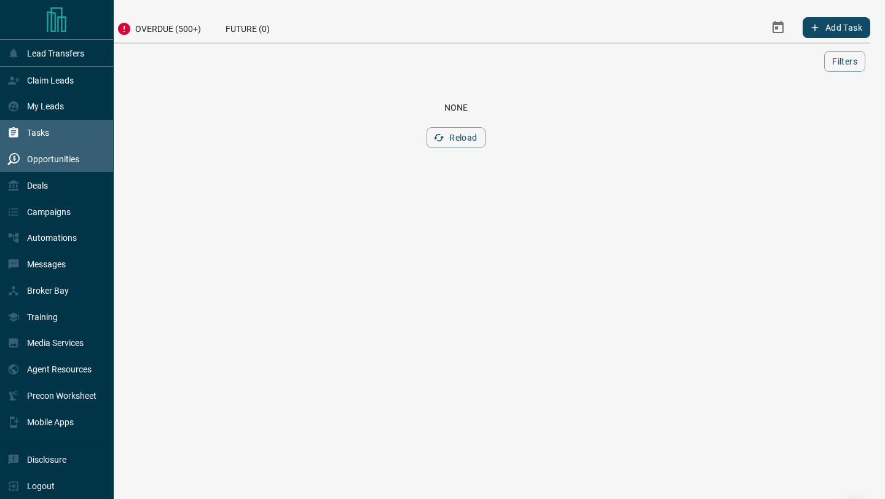
click at [9, 157] on icon at bounding box center [13, 159] width 12 height 12
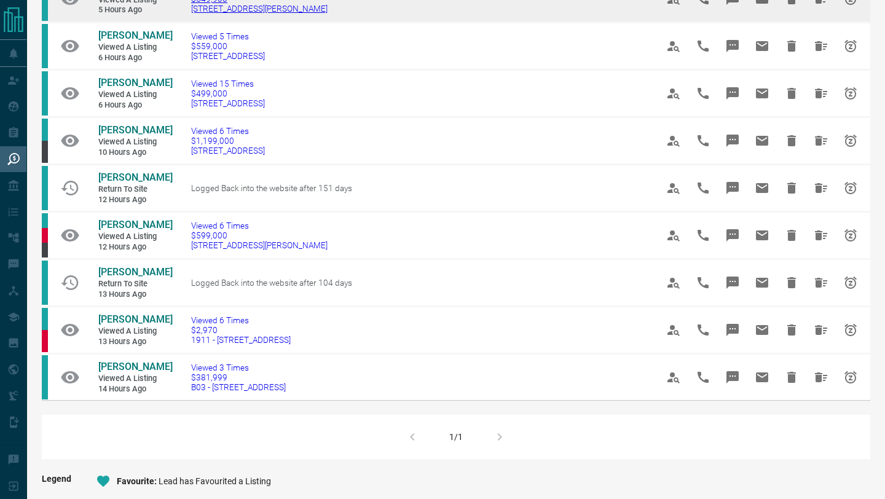
scroll to position [177, 0]
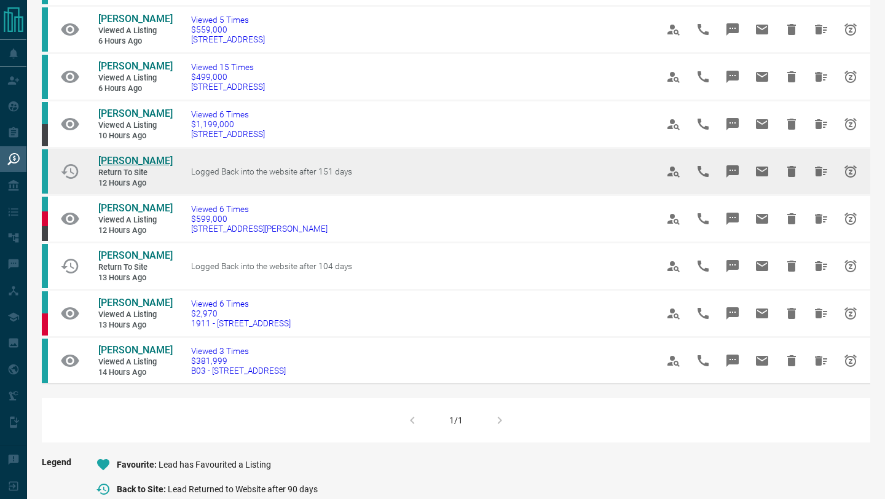
click at [143, 157] on span "[PERSON_NAME]" at bounding box center [135, 161] width 74 height 12
